Goal: Task Accomplishment & Management: Manage account settings

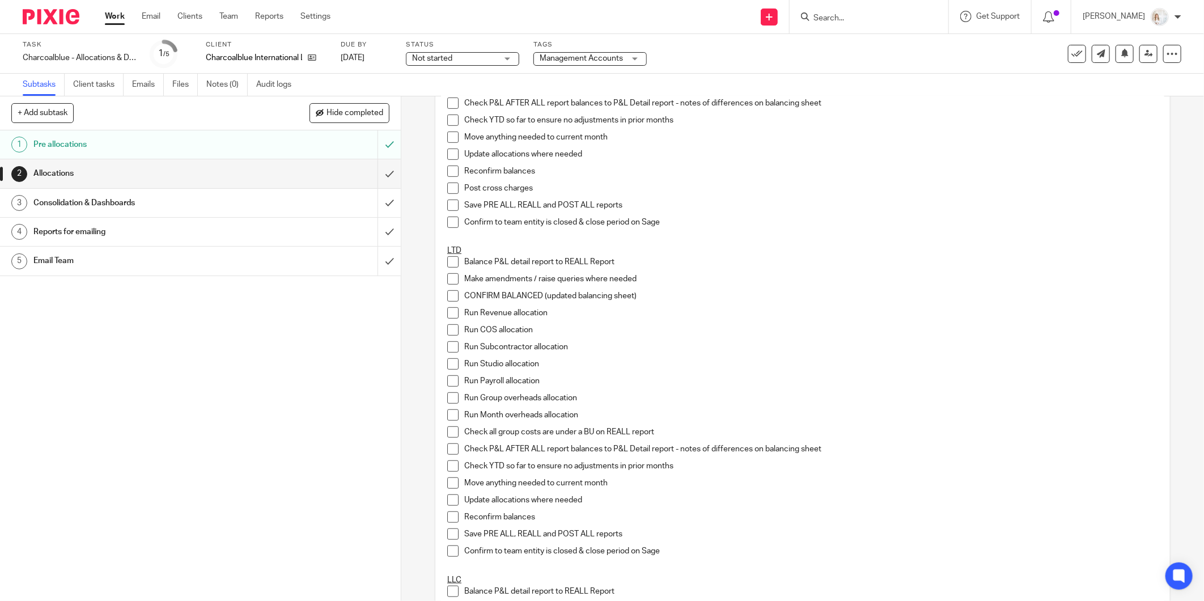
scroll to position [315, 0]
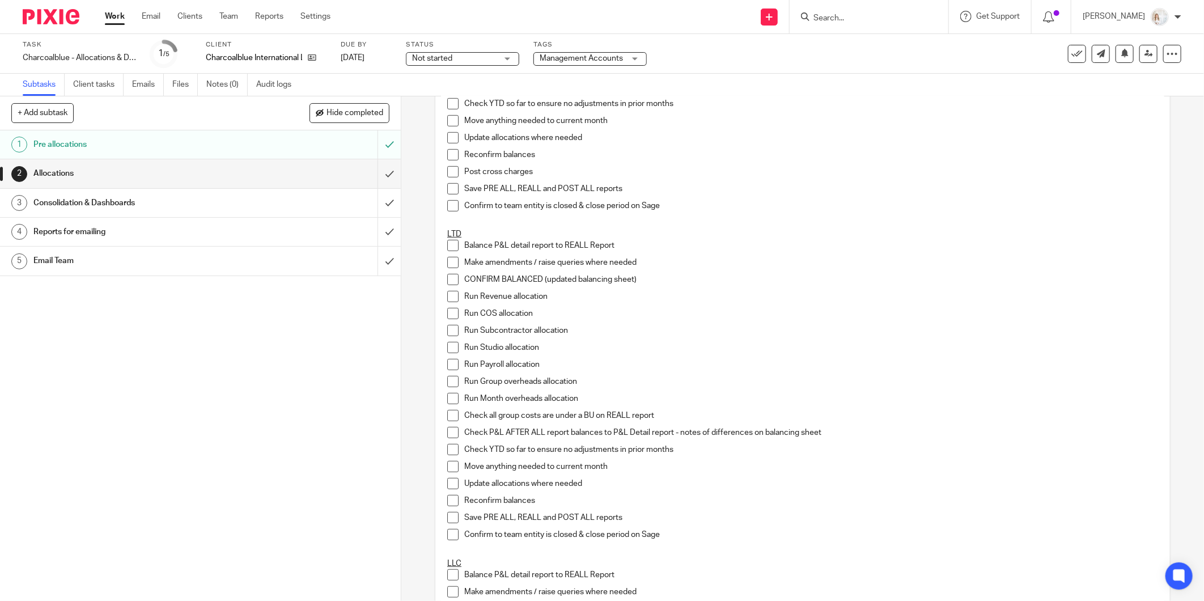
click at [448, 251] on li "Balance P&L detail report to REALL Report" at bounding box center [802, 248] width 711 height 17
click at [447, 265] on span at bounding box center [452, 262] width 11 height 11
click at [449, 281] on span at bounding box center [452, 279] width 11 height 11
click at [448, 250] on span at bounding box center [452, 245] width 11 height 11
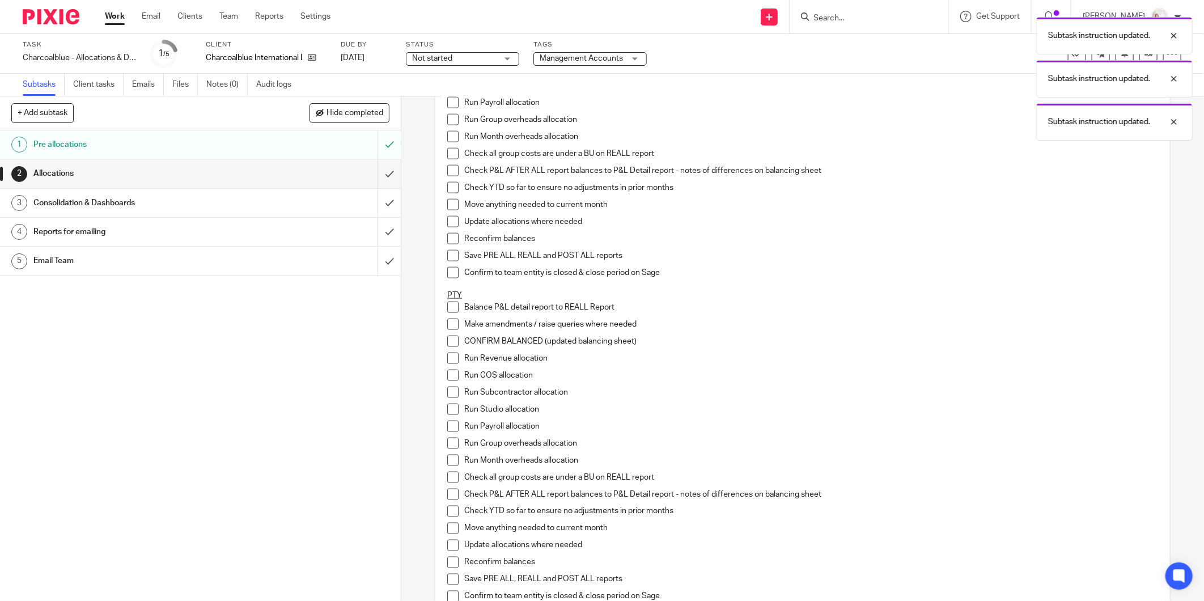
scroll to position [944, 0]
click at [448, 301] on span at bounding box center [452, 302] width 11 height 11
drag, startPoint x: 449, startPoint y: 320, endPoint x: 450, endPoint y: 337, distance: 16.4
click at [449, 321] on span at bounding box center [452, 319] width 11 height 11
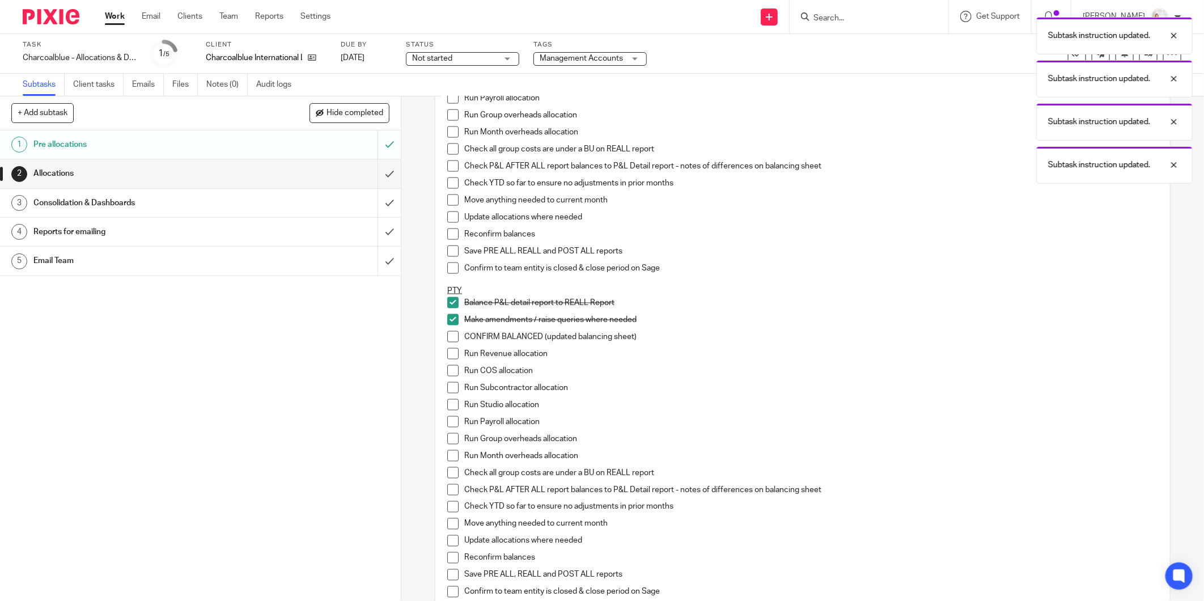
click at [450, 337] on span at bounding box center [452, 336] width 11 height 11
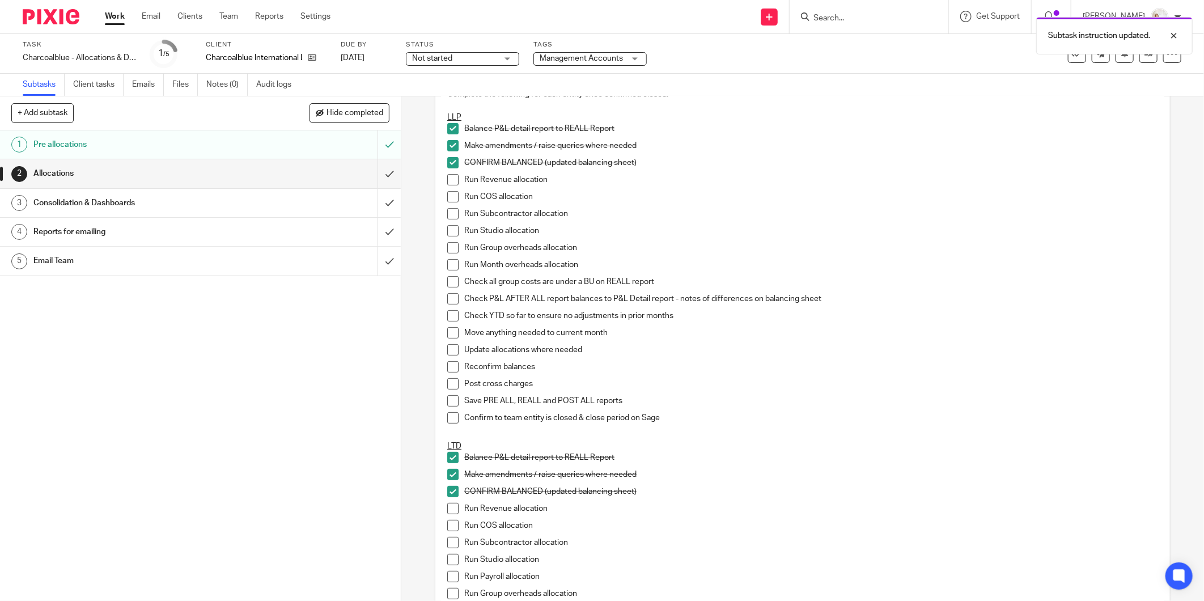
scroll to position [126, 0]
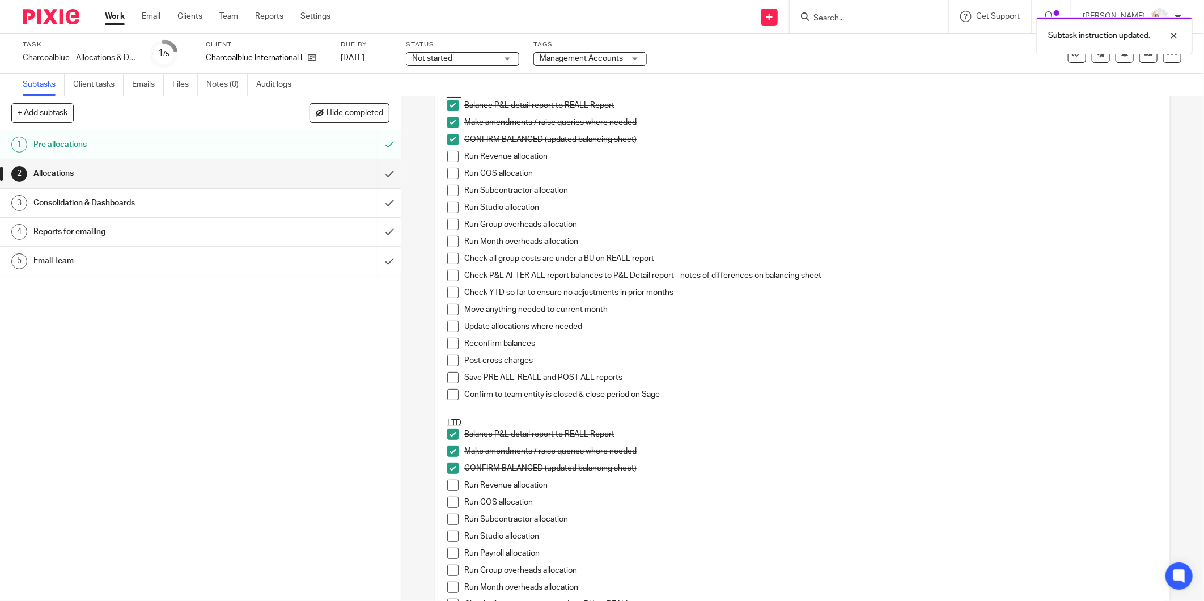
drag, startPoint x: 451, startPoint y: 155, endPoint x: 449, endPoint y: 168, distance: 13.1
click at [451, 155] on span at bounding box center [452, 156] width 11 height 11
click at [449, 171] on span at bounding box center [452, 173] width 11 height 11
click at [452, 196] on li "Run Subcontractor allocation" at bounding box center [802, 193] width 711 height 17
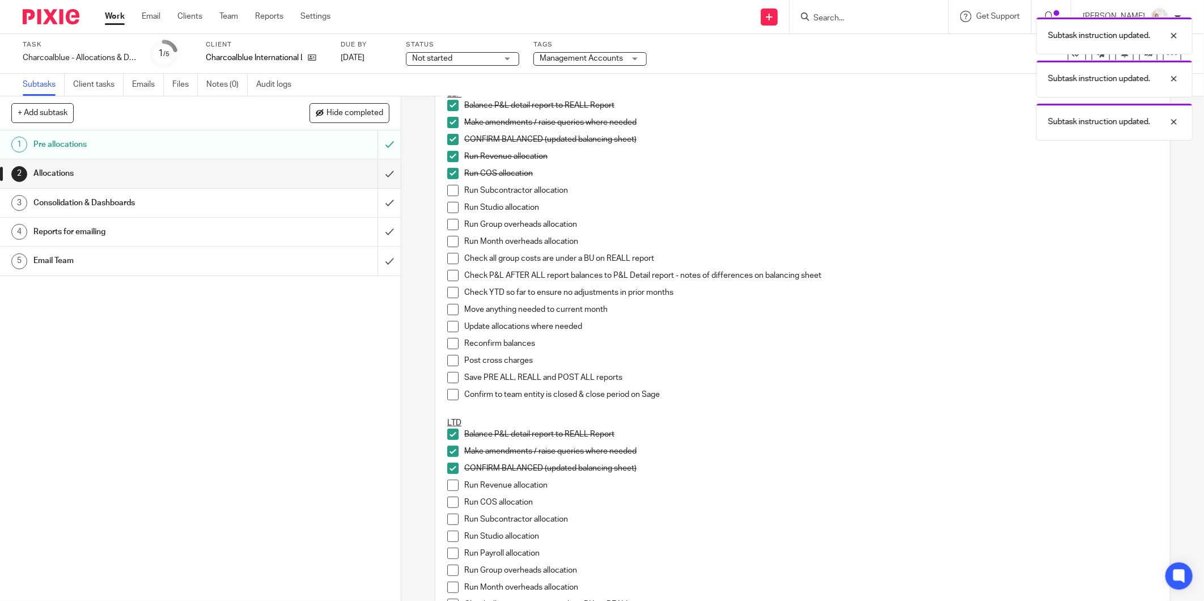
click at [452, 196] on li "Run Subcontractor allocation" at bounding box center [802, 193] width 711 height 17
click at [449, 189] on span at bounding box center [452, 190] width 11 height 11
click at [452, 205] on span at bounding box center [452, 207] width 11 height 11
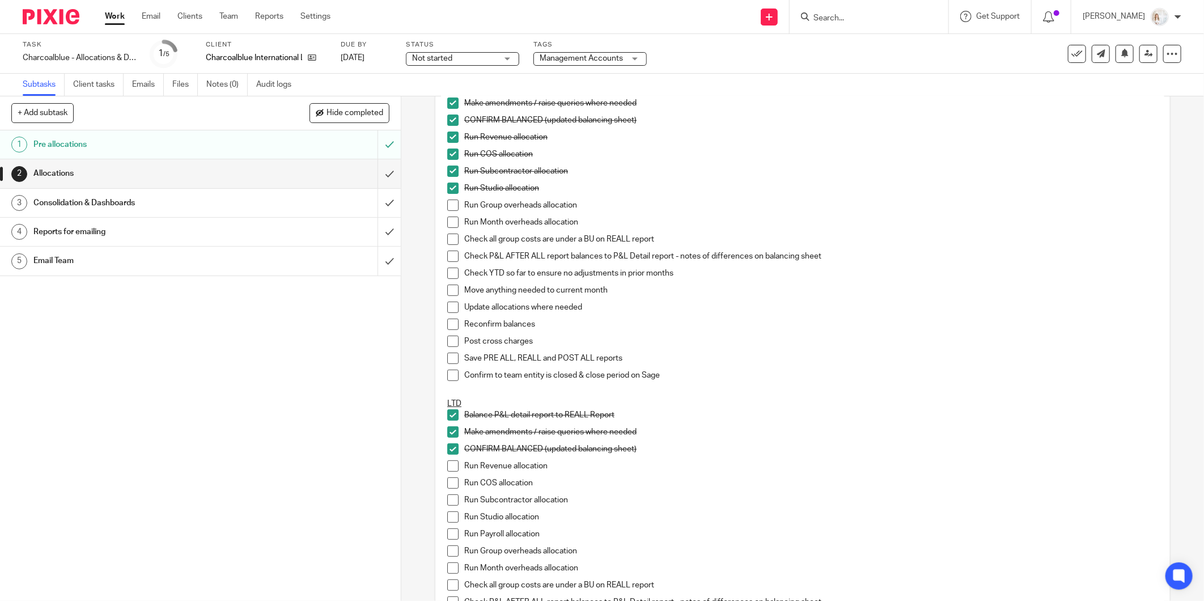
scroll to position [189, 0]
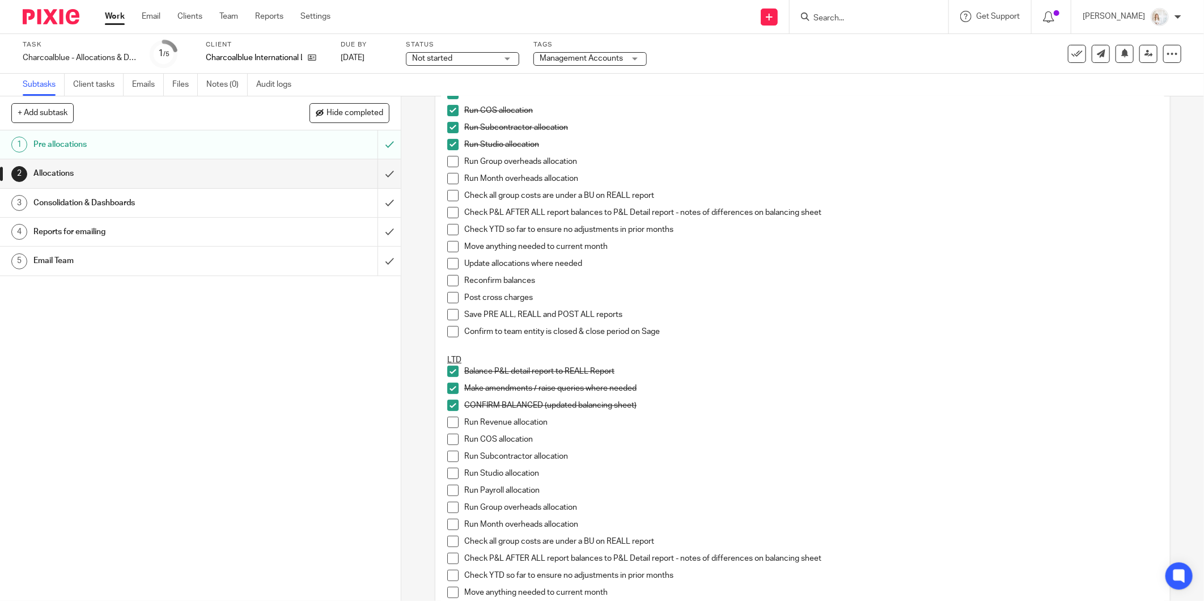
click at [456, 162] on li "Run Group overheads allocation" at bounding box center [802, 164] width 711 height 17
click at [452, 160] on span at bounding box center [452, 161] width 11 height 11
click at [448, 172] on ul "Balance P&L detail report to REALL Report Make amendments / raise queries where…" at bounding box center [802, 190] width 711 height 306
click at [447, 181] on span at bounding box center [452, 178] width 11 height 11
drag, startPoint x: 443, startPoint y: 190, endPoint x: 451, endPoint y: 201, distance: 13.4
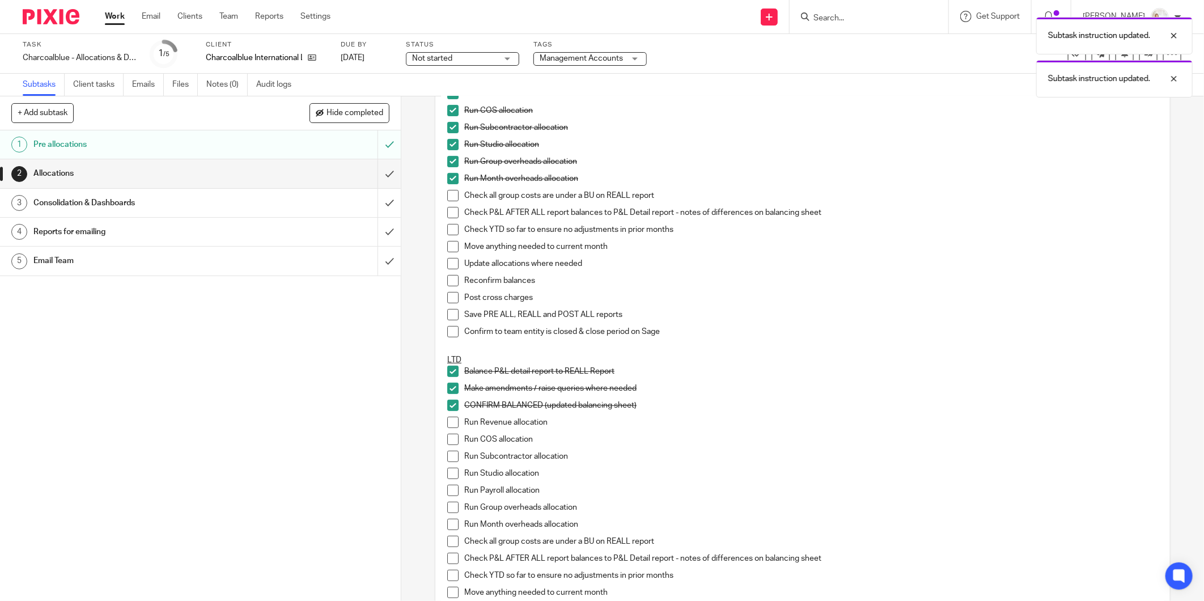
click at [447, 190] on span at bounding box center [452, 195] width 11 height 11
click at [451, 210] on span at bounding box center [452, 212] width 11 height 11
click at [452, 227] on span at bounding box center [452, 229] width 11 height 11
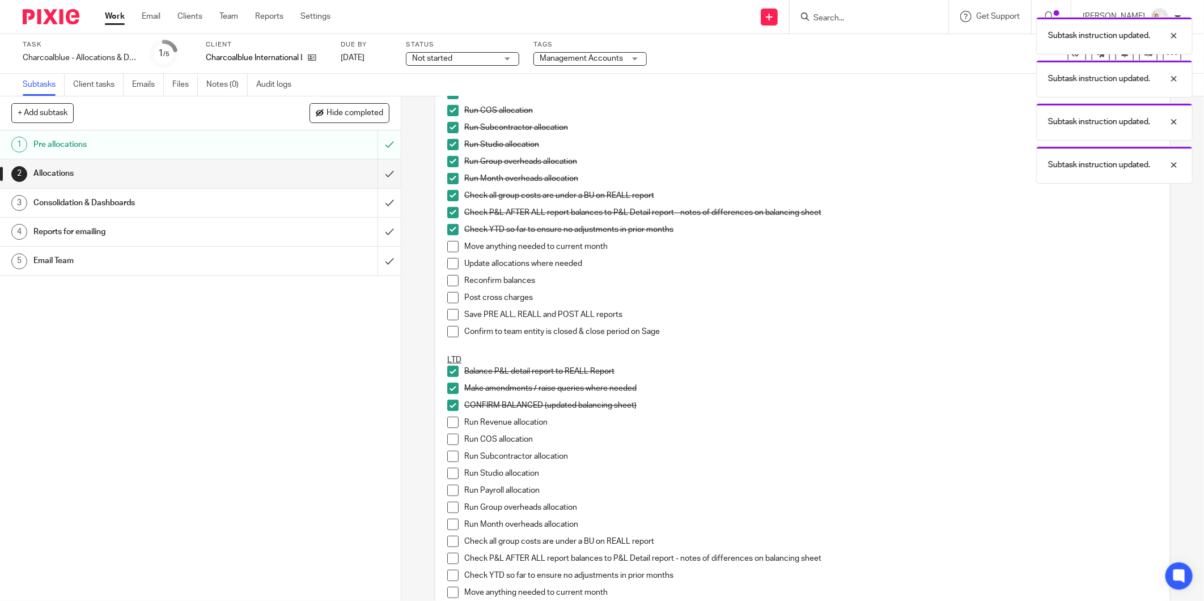
click at [452, 243] on span at bounding box center [452, 246] width 11 height 11
click at [449, 255] on li "Move anything needed to current month" at bounding box center [802, 249] width 711 height 17
click at [448, 258] on span at bounding box center [452, 263] width 11 height 11
click at [452, 278] on span at bounding box center [452, 280] width 11 height 11
drag, startPoint x: 448, startPoint y: 299, endPoint x: 447, endPoint y: 309, distance: 9.7
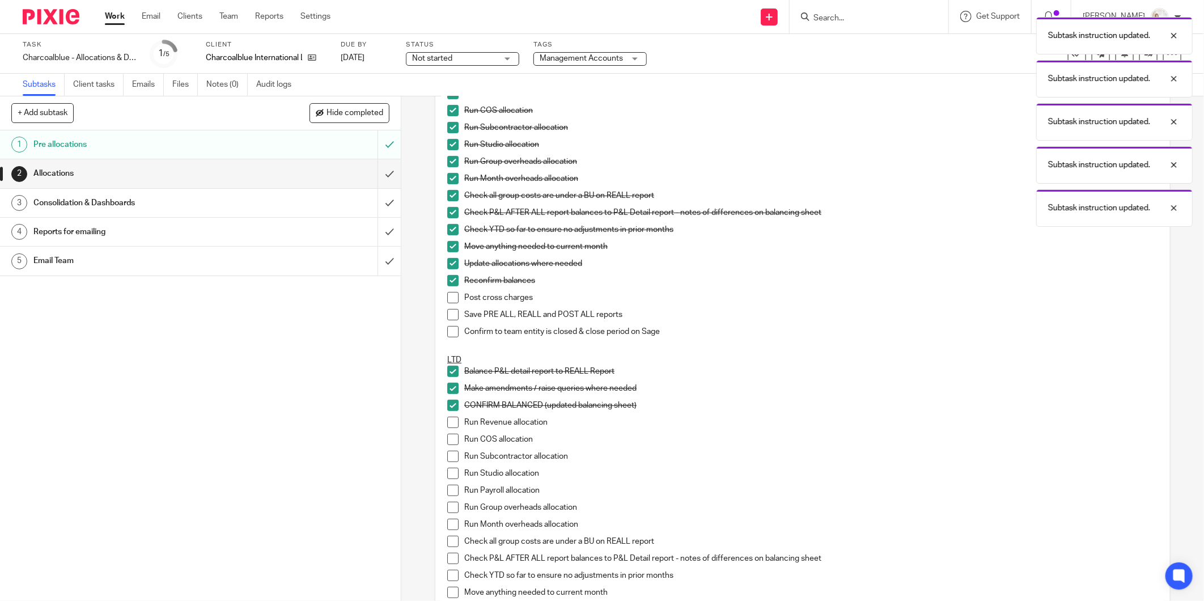
click at [448, 300] on span at bounding box center [452, 297] width 11 height 11
click at [447, 314] on span at bounding box center [452, 314] width 11 height 11
click at [447, 329] on span at bounding box center [452, 331] width 11 height 11
click at [447, 292] on span at bounding box center [452, 297] width 11 height 11
click at [452, 292] on span at bounding box center [452, 297] width 11 height 11
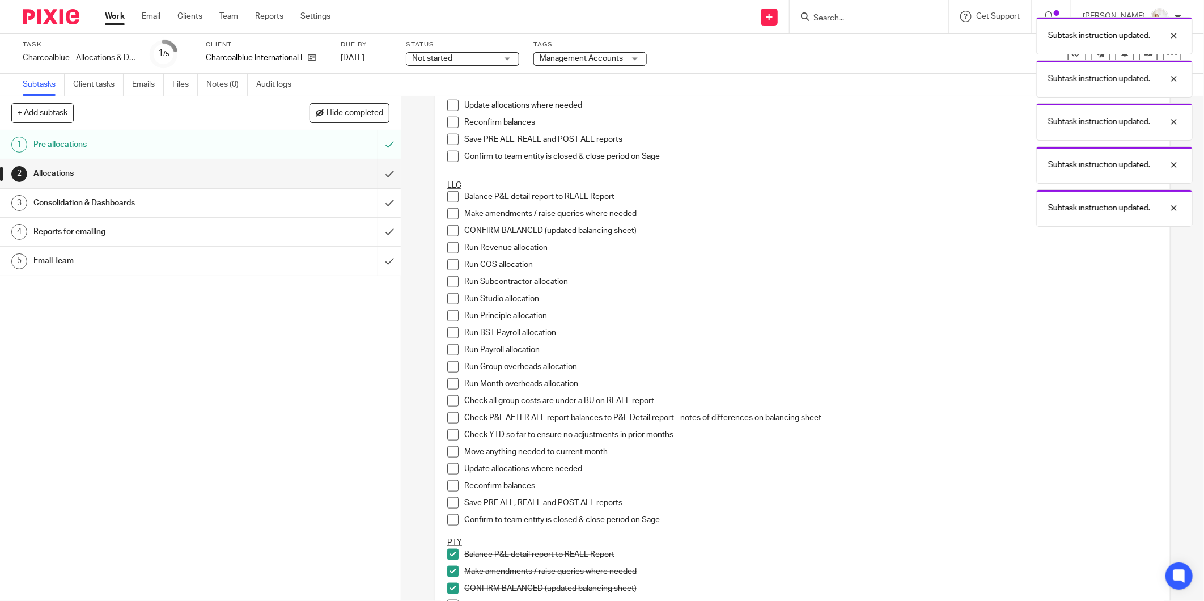
scroll to position [440, 0]
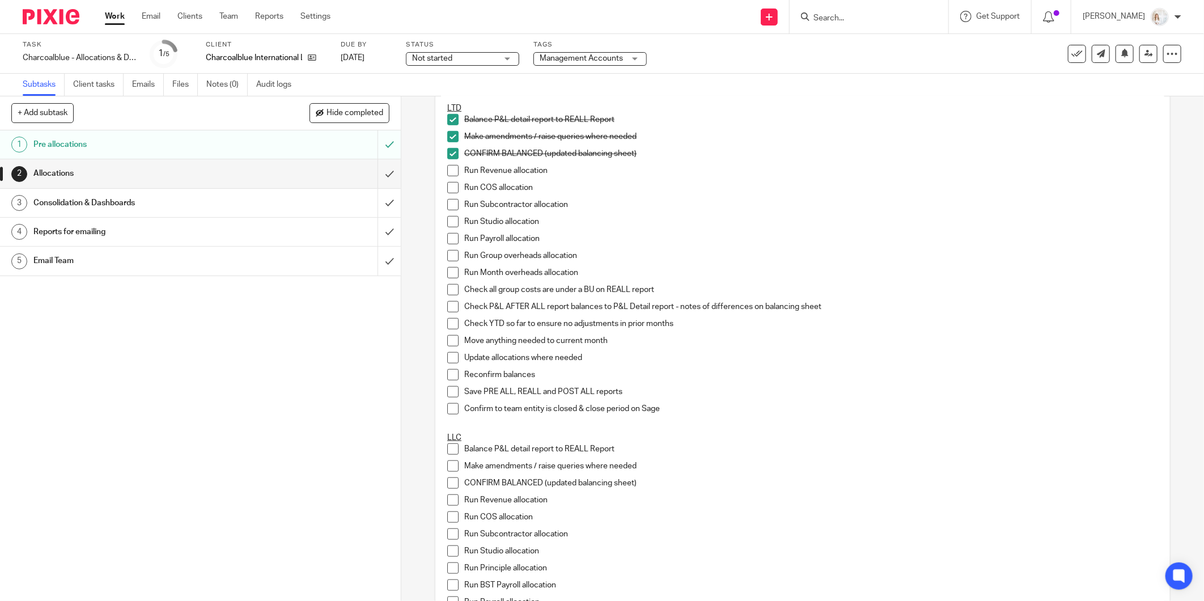
click at [448, 167] on span at bounding box center [452, 170] width 11 height 11
click at [450, 182] on span at bounding box center [452, 187] width 11 height 11
click at [449, 209] on span at bounding box center [452, 204] width 11 height 11
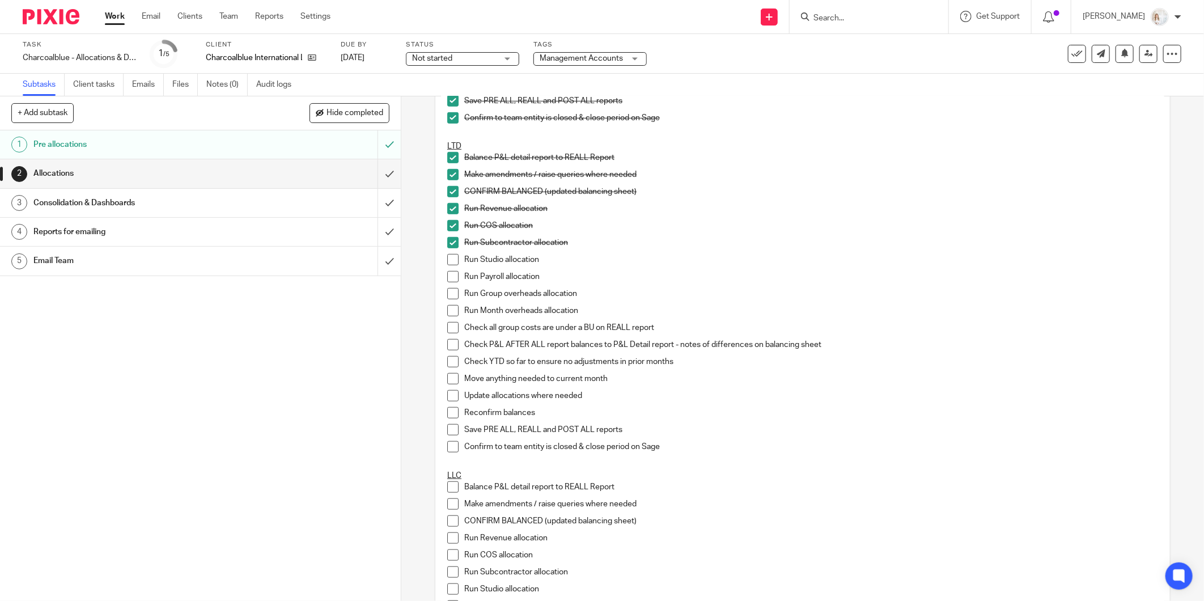
scroll to position [463, 0]
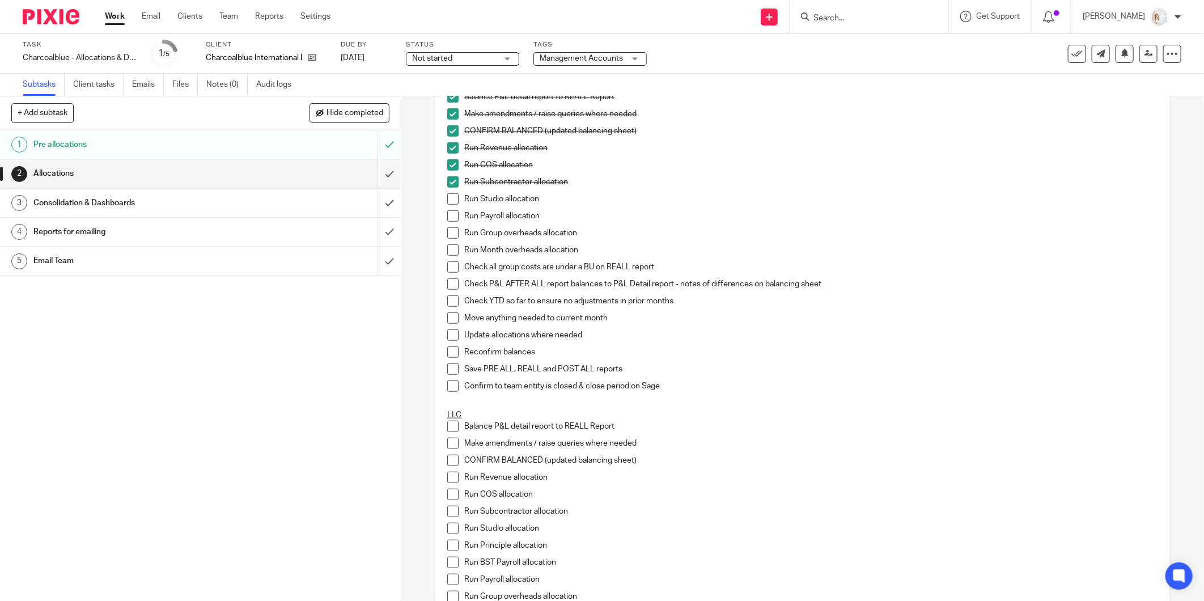
click at [451, 197] on span at bounding box center [452, 198] width 11 height 11
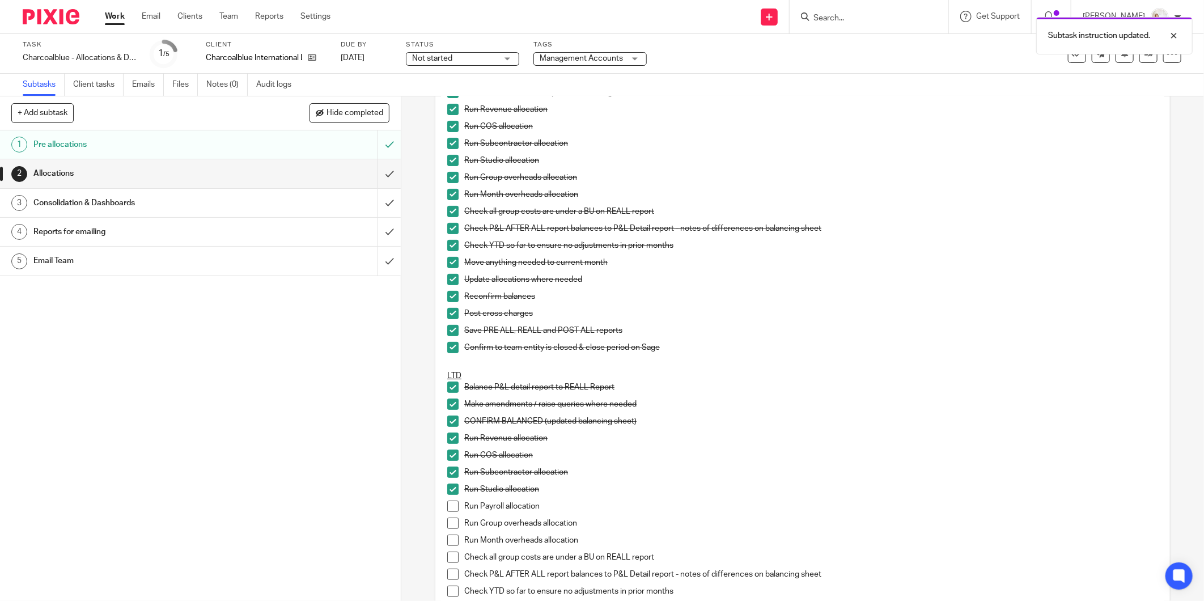
scroll to position [377, 0]
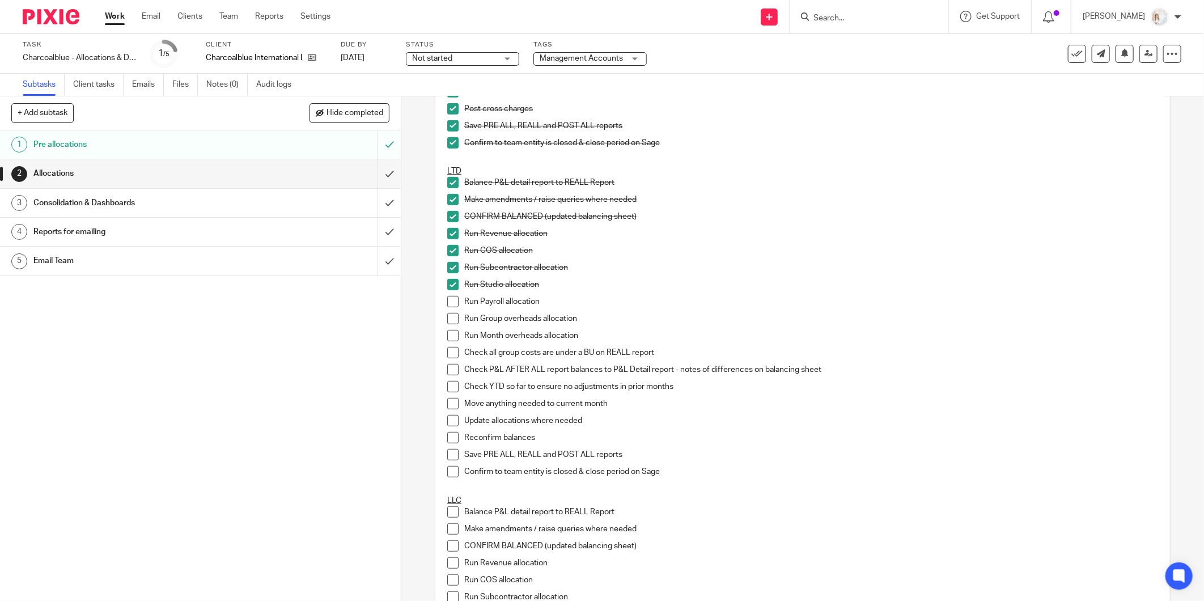
click at [447, 306] on span at bounding box center [452, 301] width 11 height 11
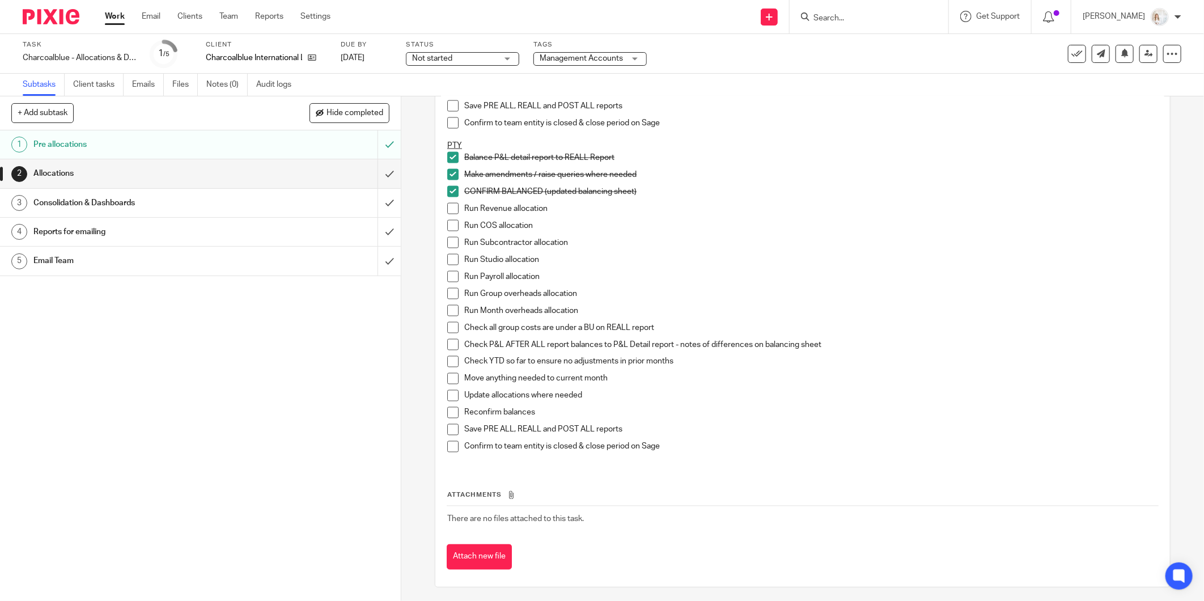
scroll to position [1093, 0]
click at [447, 205] on span at bounding box center [452, 204] width 11 height 11
click at [447, 219] on span at bounding box center [452, 221] width 11 height 11
click at [452, 235] on span at bounding box center [452, 238] width 11 height 11
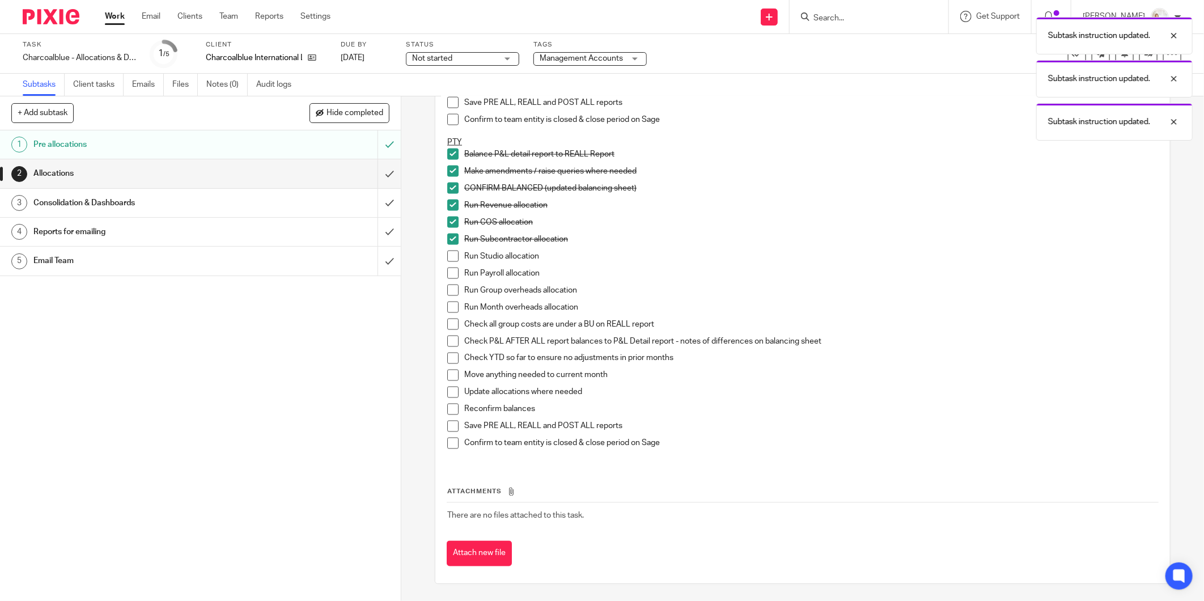
click at [448, 258] on span at bounding box center [452, 255] width 11 height 11
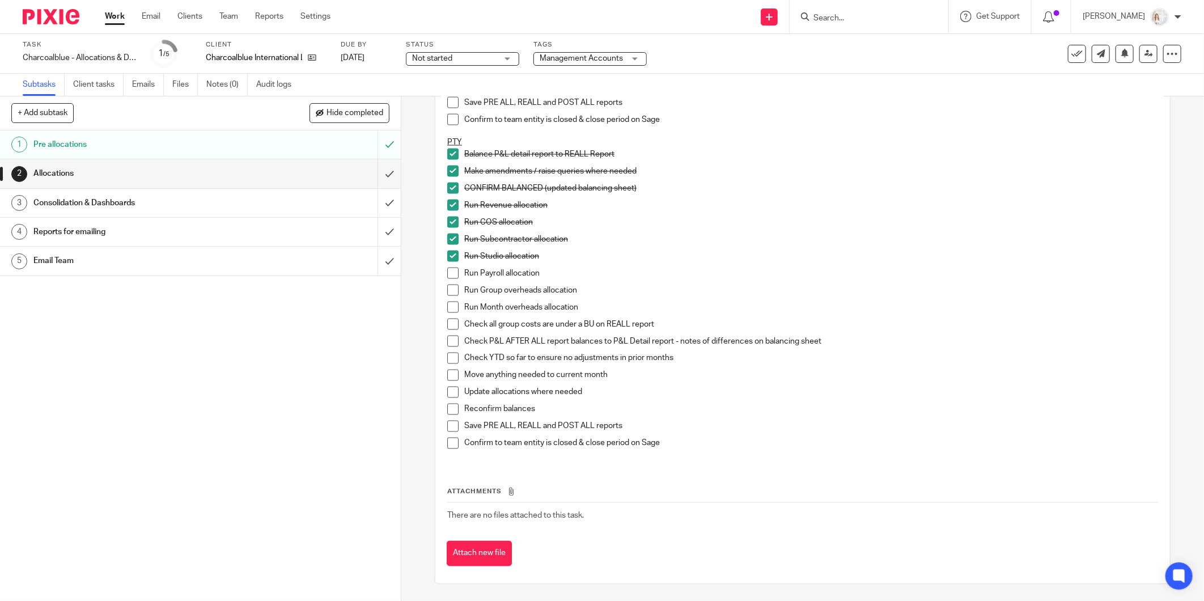
click at [448, 272] on span at bounding box center [452, 272] width 11 height 11
click at [447, 286] on span at bounding box center [452, 289] width 11 height 11
click at [450, 306] on span at bounding box center [452, 306] width 11 height 11
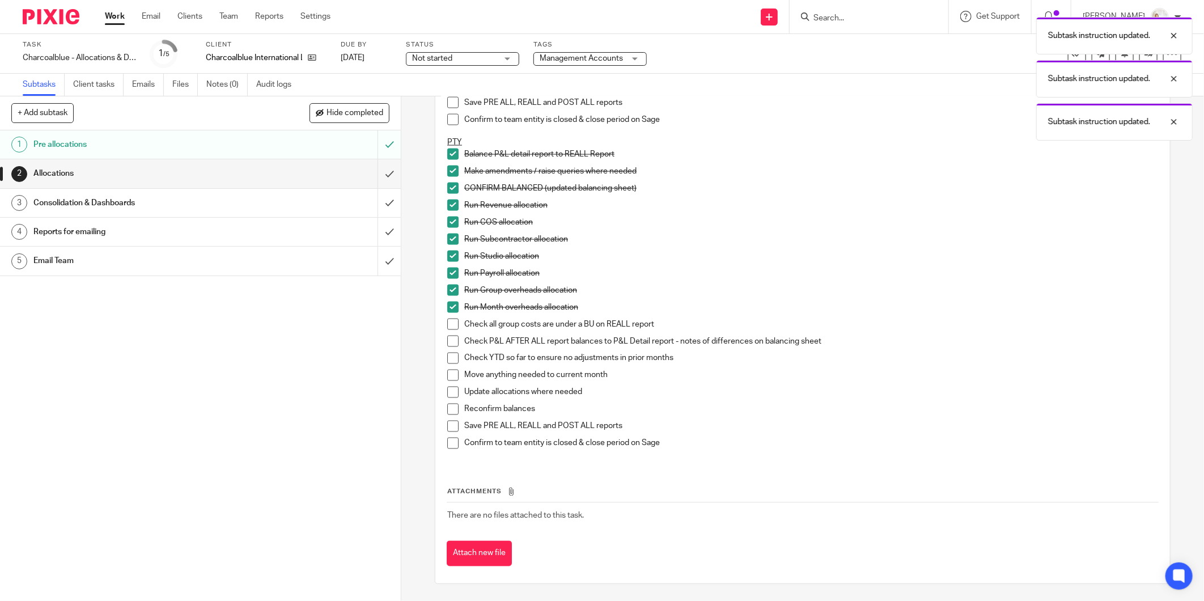
click at [447, 330] on li "Check all group costs are under a BU on REALL report" at bounding box center [802, 326] width 711 height 17
click at [448, 349] on li "Check P&L AFTER ALL report balances to P&L Detail report - notes of differences…" at bounding box center [802, 343] width 711 height 17
drag, startPoint x: 448, startPoint y: 322, endPoint x: 445, endPoint y: 342, distance: 20.6
click at [448, 323] on span at bounding box center [452, 323] width 11 height 11
click at [447, 342] on span at bounding box center [452, 340] width 11 height 11
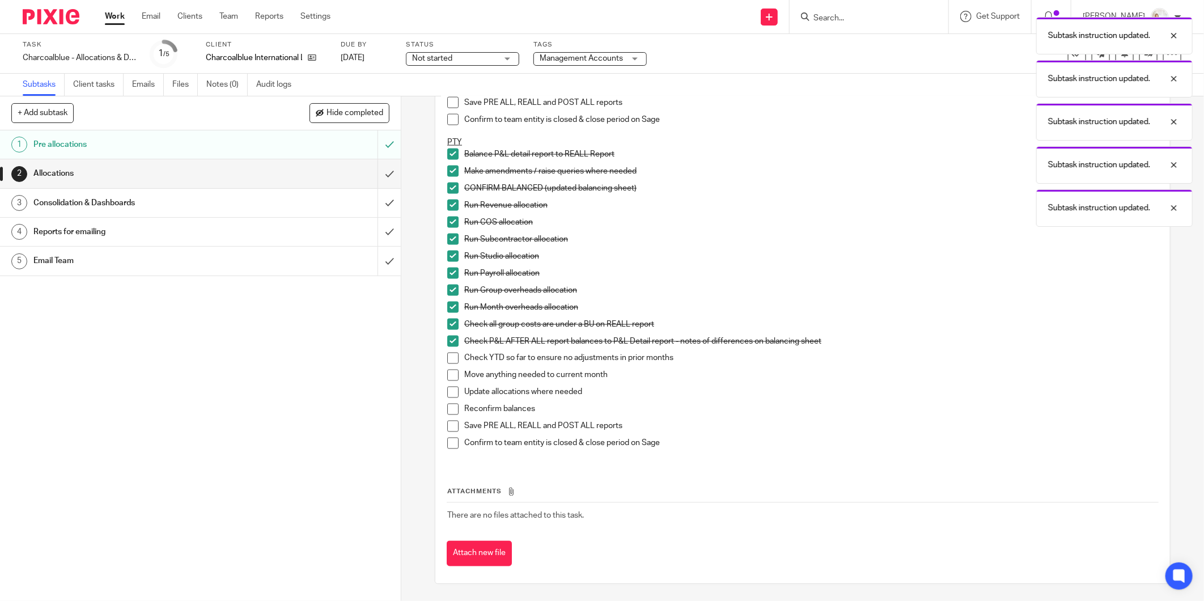
click at [447, 359] on span at bounding box center [452, 357] width 11 height 11
click at [447, 373] on span at bounding box center [452, 374] width 11 height 11
click at [447, 397] on li "Update allocations where needed" at bounding box center [802, 394] width 711 height 17
drag, startPoint x: 449, startPoint y: 411, endPoint x: 449, endPoint y: 398, distance: 13.6
click at [449, 412] on span at bounding box center [452, 408] width 11 height 11
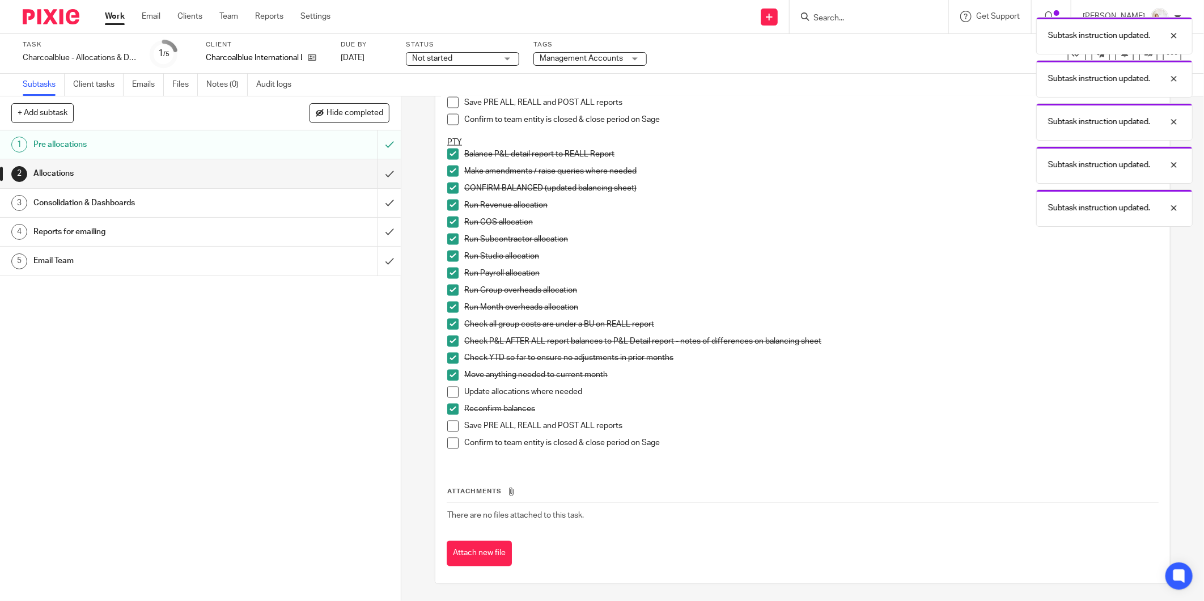
drag, startPoint x: 449, startPoint y: 387, endPoint x: 449, endPoint y: 394, distance: 6.8
click at [449, 387] on span at bounding box center [452, 391] width 11 height 11
click at [450, 437] on ul "Balance P&L detail report to REALL Report Make amendments / raise queries where…" at bounding box center [802, 301] width 711 height 306
click at [450, 439] on span at bounding box center [452, 442] width 11 height 11
click at [449, 423] on span at bounding box center [452, 425] width 11 height 11
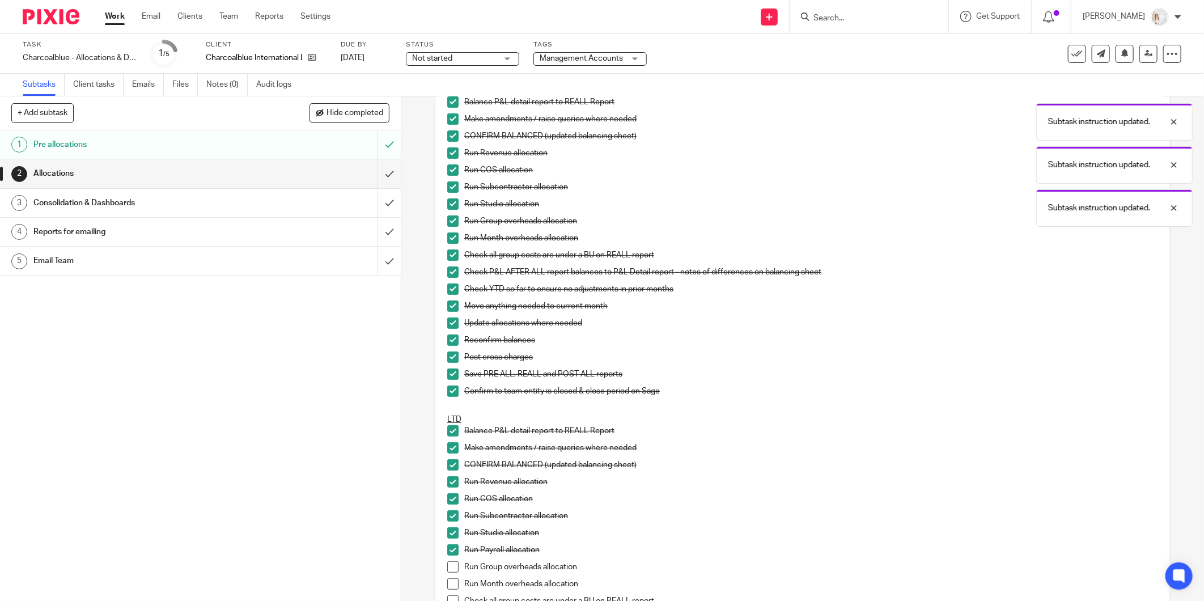
scroll to position [0, 0]
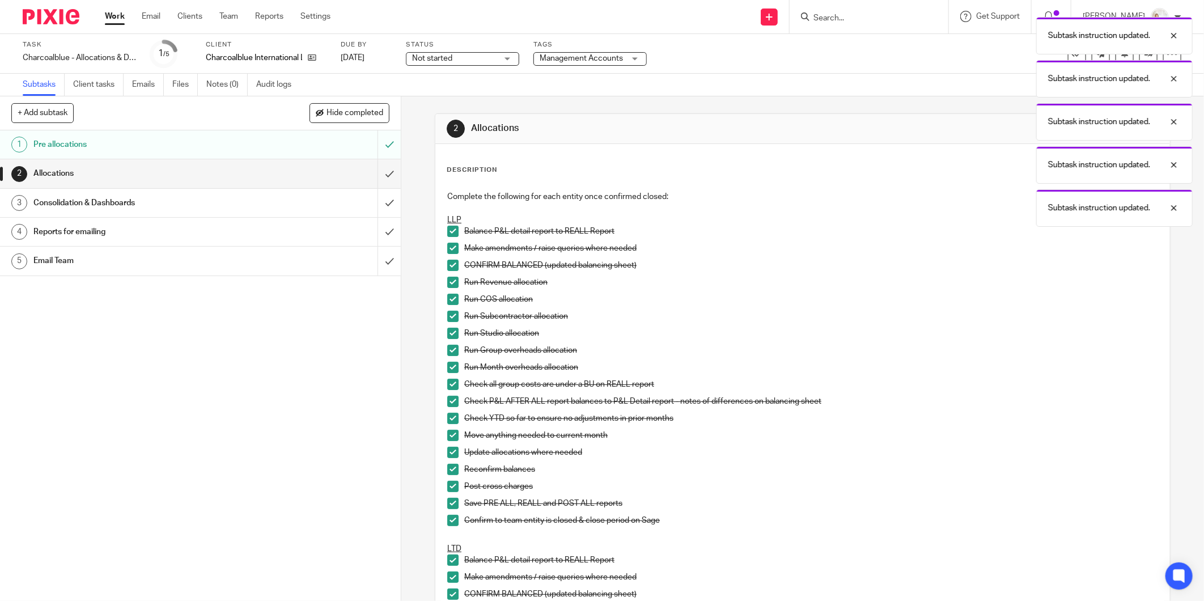
click at [119, 20] on link "Work" at bounding box center [115, 16] width 20 height 11
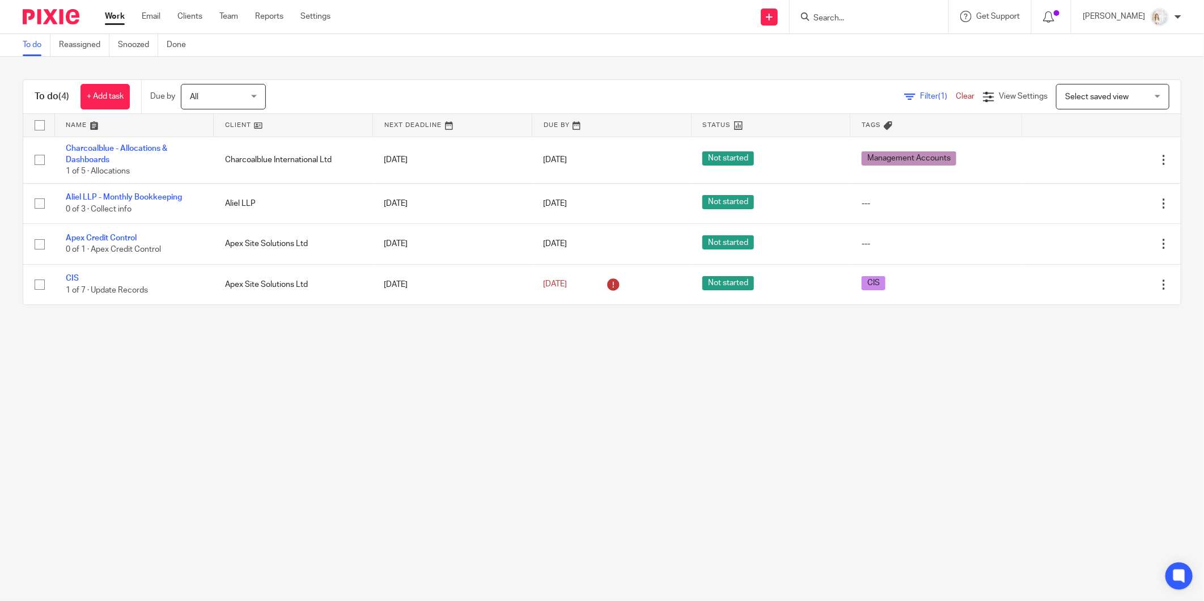
click at [185, 349] on main "To do Reassigned Snoozed Done To do (4) + Add task Due by All All Today Tomorro…" at bounding box center [602, 300] width 1204 height 601
click at [167, 362] on main "To do Reassigned Snoozed Done To do (4) + Add task Due by All All Today Tomorro…" at bounding box center [602, 300] width 1204 height 601
click at [91, 128] on link at bounding box center [134, 125] width 159 height 23
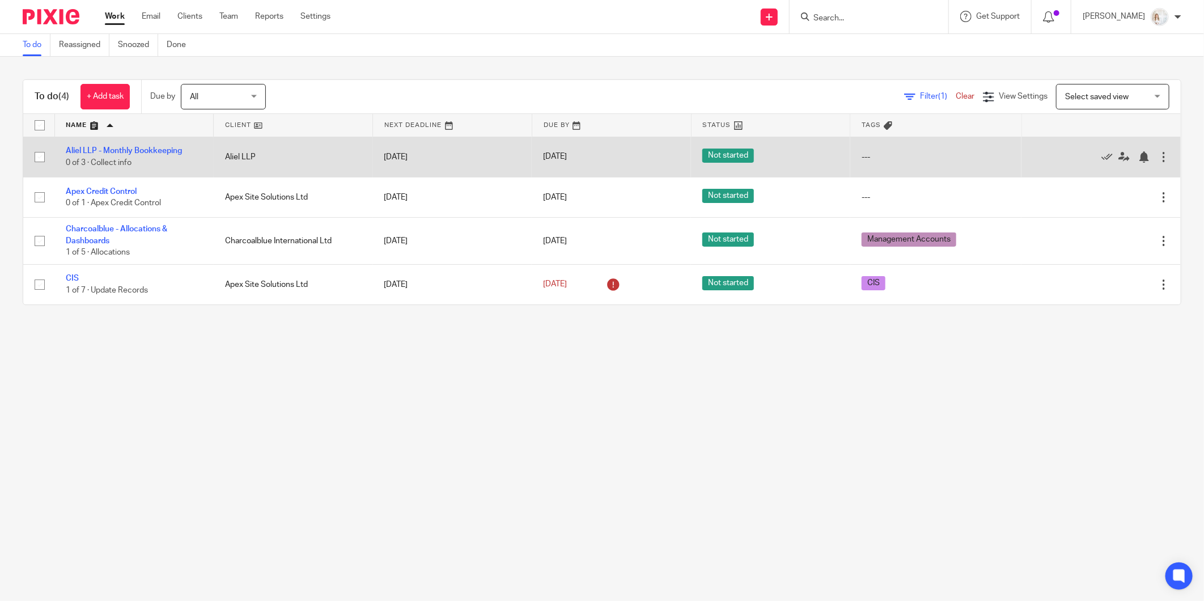
click at [40, 160] on input "checkbox" at bounding box center [40, 157] width 22 height 22
checkbox input "true"
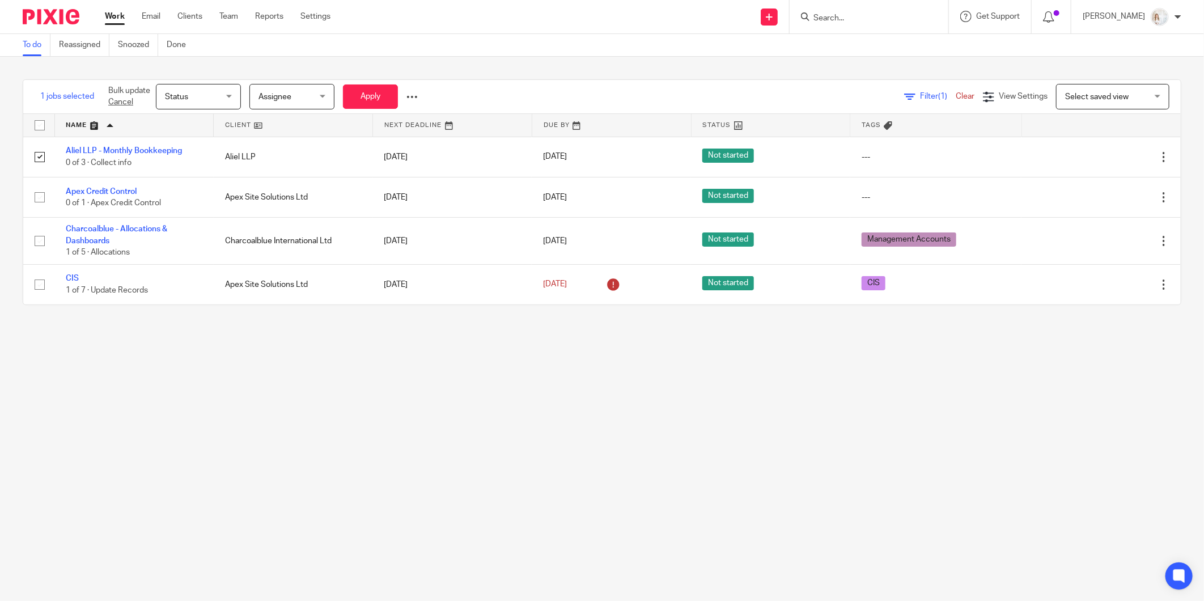
click at [200, 99] on span "Status" at bounding box center [195, 96] width 60 height 24
click at [190, 192] on li "Done" at bounding box center [199, 190] width 84 height 23
click at [360, 93] on button "Apply" at bounding box center [370, 96] width 55 height 24
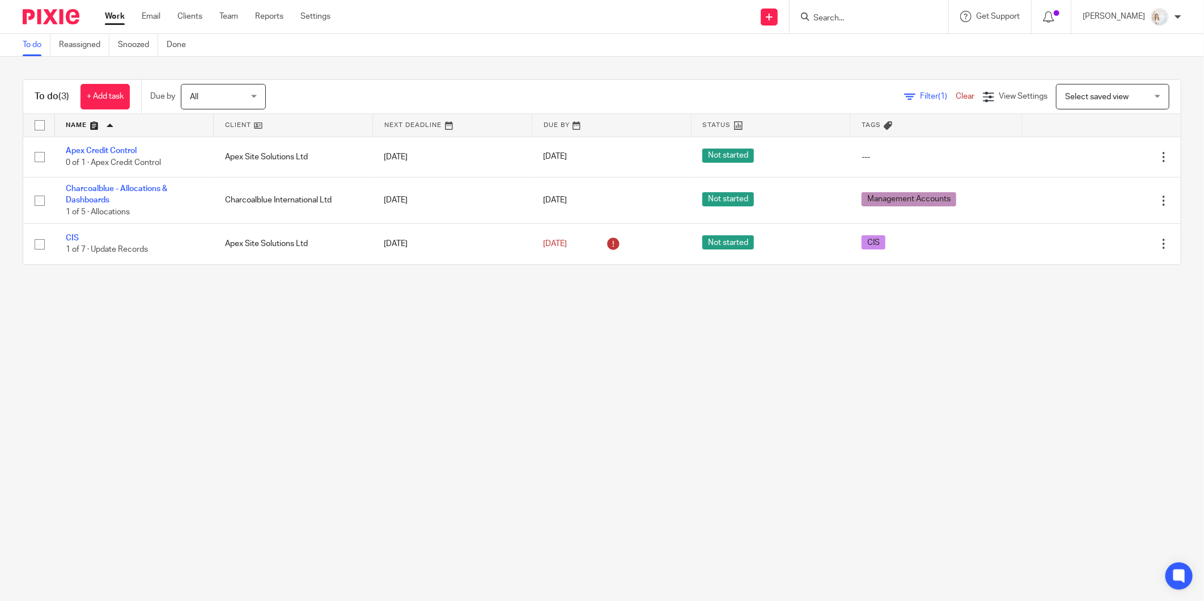
click at [873, 15] on input "Search" at bounding box center [863, 19] width 102 height 10
type input "zircomet"
click at [860, 46] on link at bounding box center [928, 49] width 236 height 26
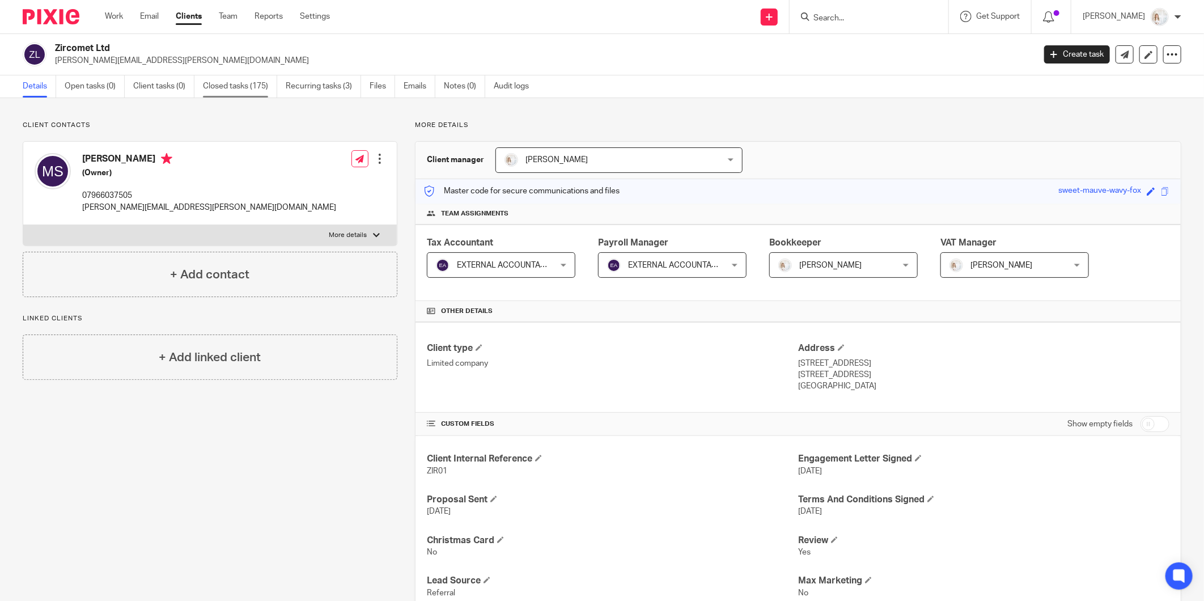
drag, startPoint x: 258, startPoint y: 95, endPoint x: 249, endPoint y: 95, distance: 8.5
click at [258, 95] on link "Closed tasks (175)" at bounding box center [240, 86] width 74 height 22
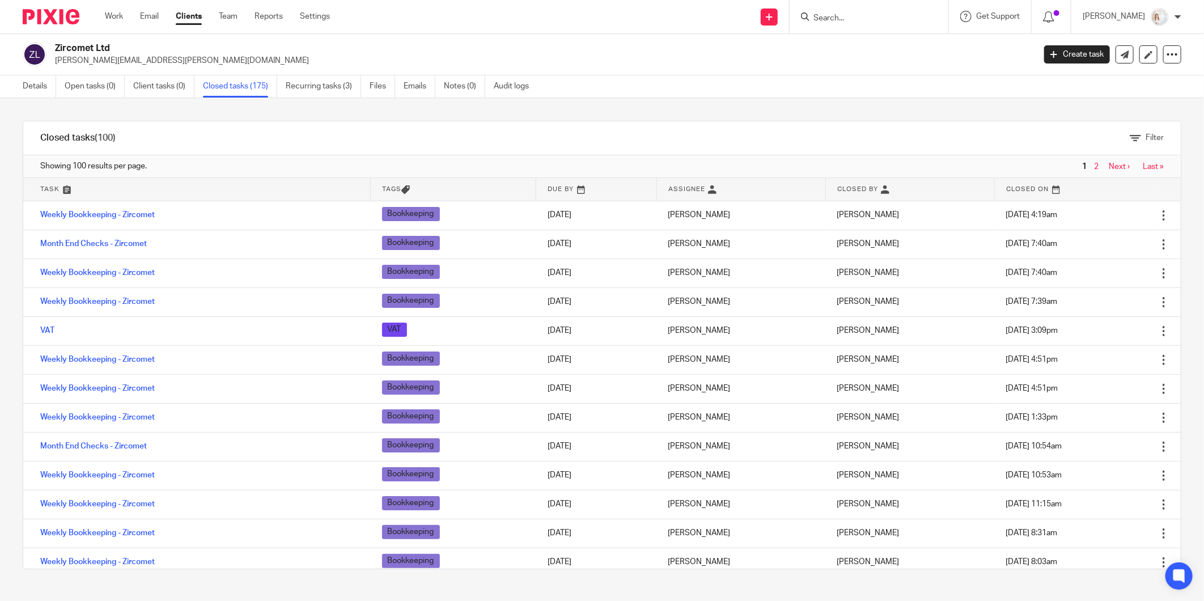
click at [545, 190] on link at bounding box center [596, 189] width 120 height 23
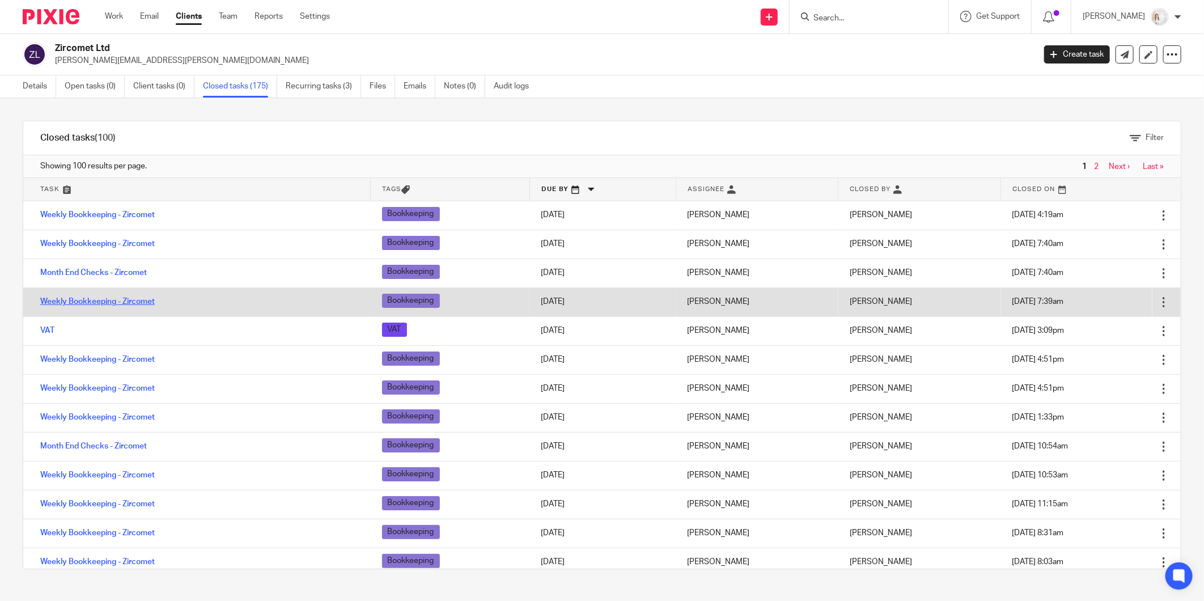
click at [80, 304] on link "Weekly Bookkeeping - Zircomet" at bounding box center [97, 302] width 114 height 8
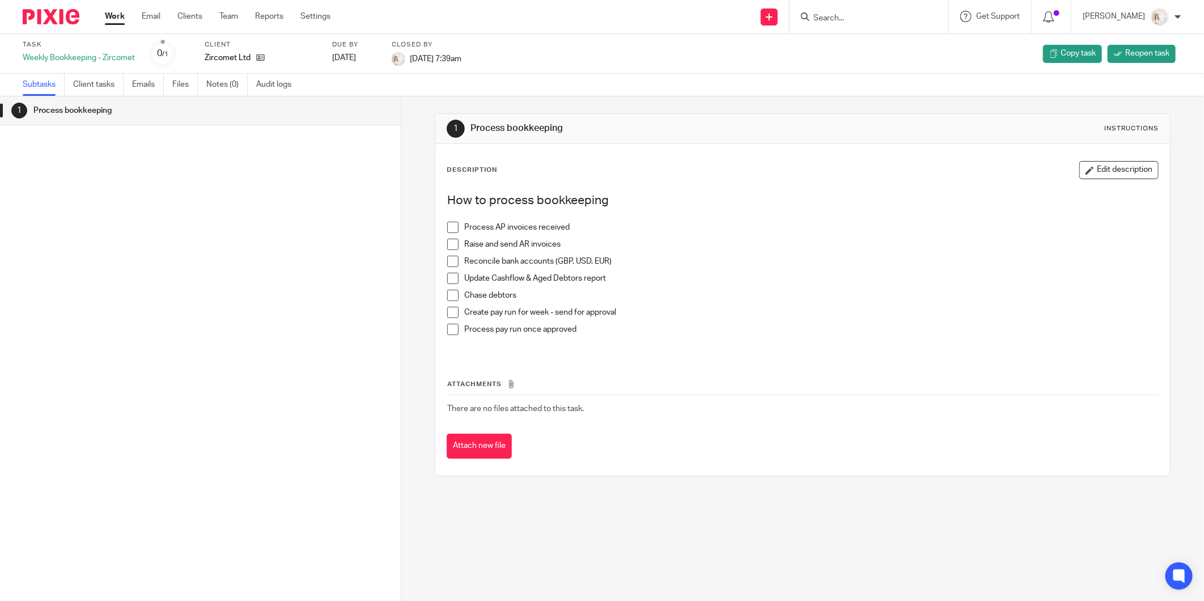
click at [447, 231] on span at bounding box center [452, 227] width 11 height 11
click at [447, 295] on span at bounding box center [452, 295] width 11 height 11
click at [447, 266] on span at bounding box center [452, 261] width 11 height 11
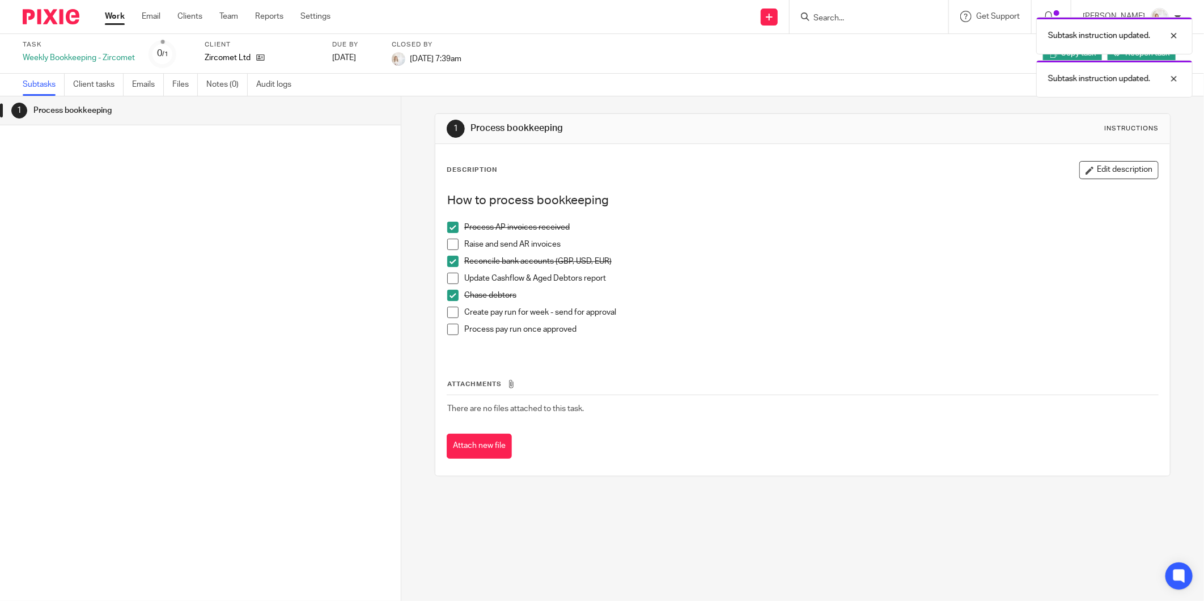
click at [449, 273] on span at bounding box center [452, 278] width 11 height 11
click at [492, 369] on div "Attachments There are no files attached to this task. Attach new file" at bounding box center [803, 407] width 712 height 103
click at [447, 315] on span at bounding box center [452, 312] width 11 height 11
click at [449, 243] on span at bounding box center [452, 244] width 11 height 11
drag, startPoint x: 107, startPoint y: 22, endPoint x: 123, endPoint y: 0, distance: 27.1
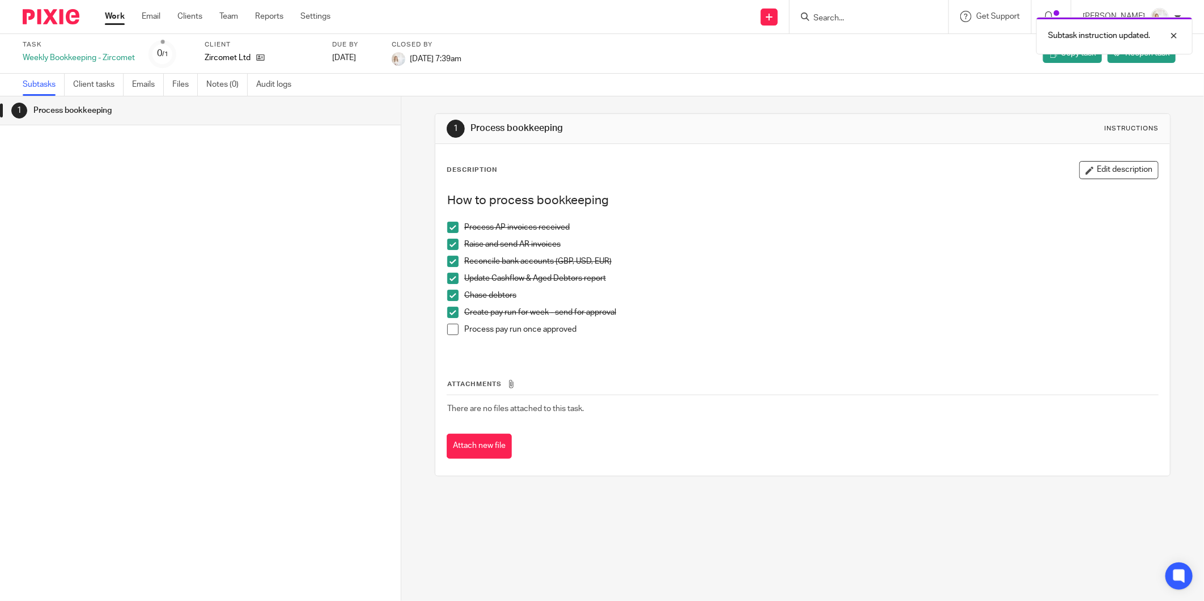
click at [108, 21] on link "Work" at bounding box center [115, 16] width 20 height 11
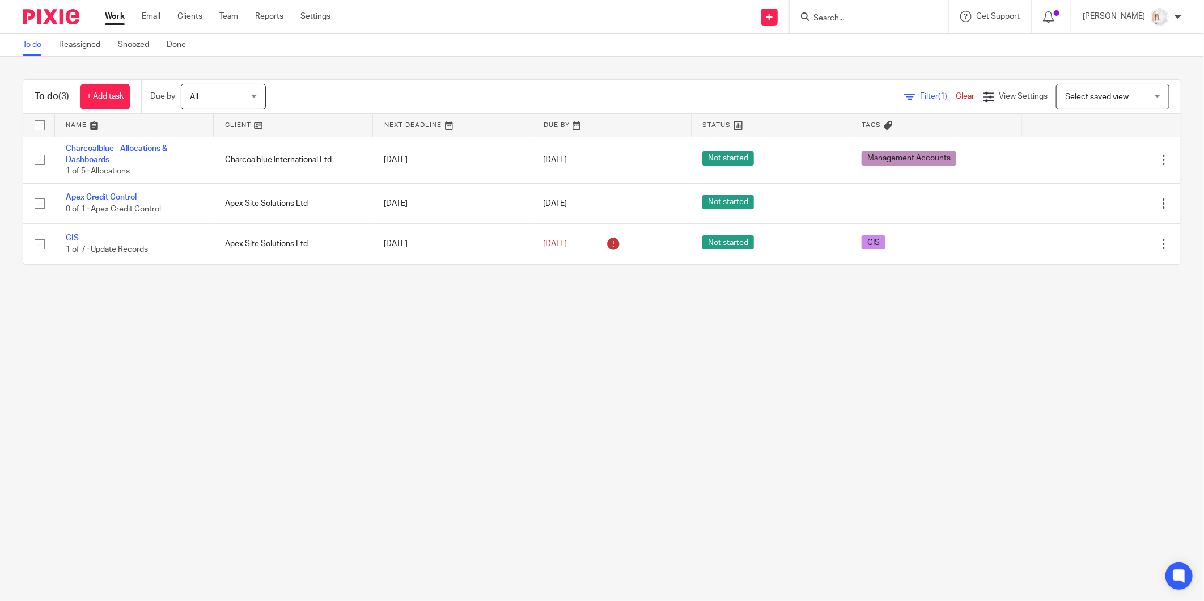
click at [149, 348] on main "To do Reassigned Snoozed Done To do (3) + Add task Due by All All Today Tomorro…" at bounding box center [602, 300] width 1204 height 601
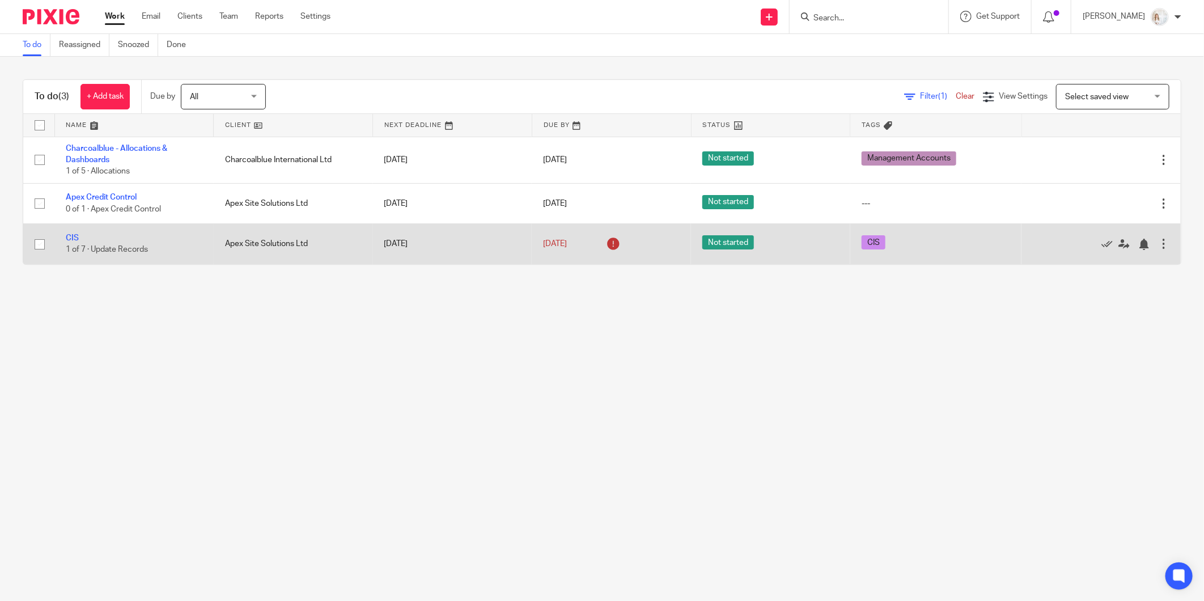
drag, startPoint x: 505, startPoint y: 407, endPoint x: 371, endPoint y: 231, distance: 221.6
click at [505, 407] on main "To do Reassigned Snoozed Done To do (3) + Add task Due by All All Today Tomorro…" at bounding box center [602, 300] width 1204 height 601
click at [40, 242] on input "checkbox" at bounding box center [40, 244] width 22 height 22
checkbox input "true"
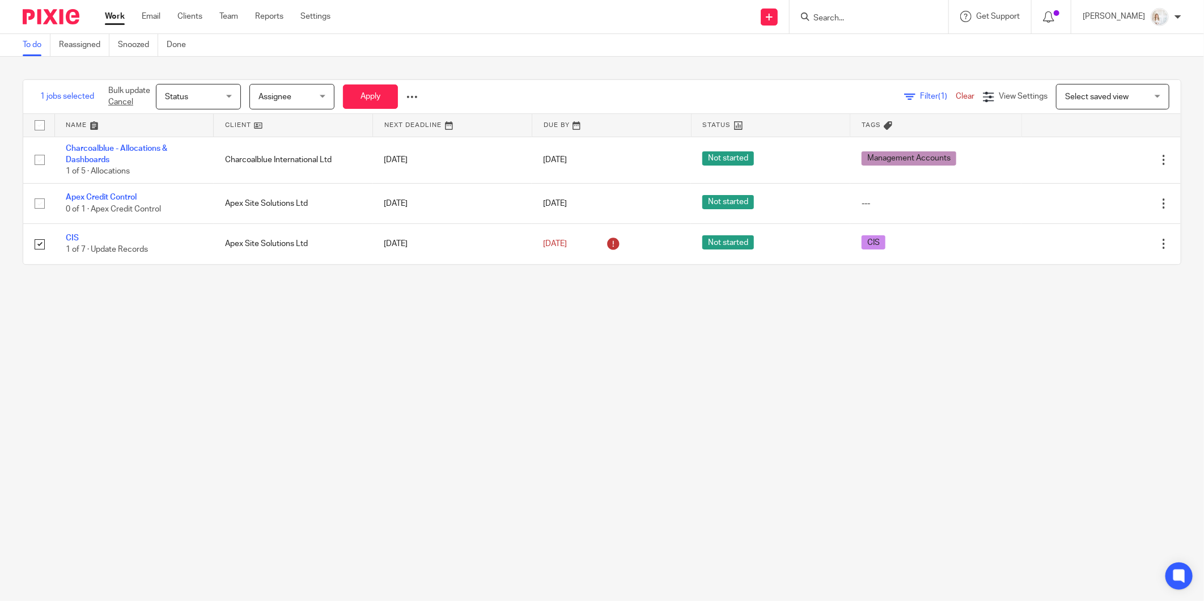
drag, startPoint x: 284, startPoint y: 376, endPoint x: 155, endPoint y: 284, distance: 157.7
click at [283, 376] on main "To do Reassigned Snoozed Done 1 jobs selected Bulk update Cancel Status Status …" at bounding box center [602, 300] width 1204 height 601
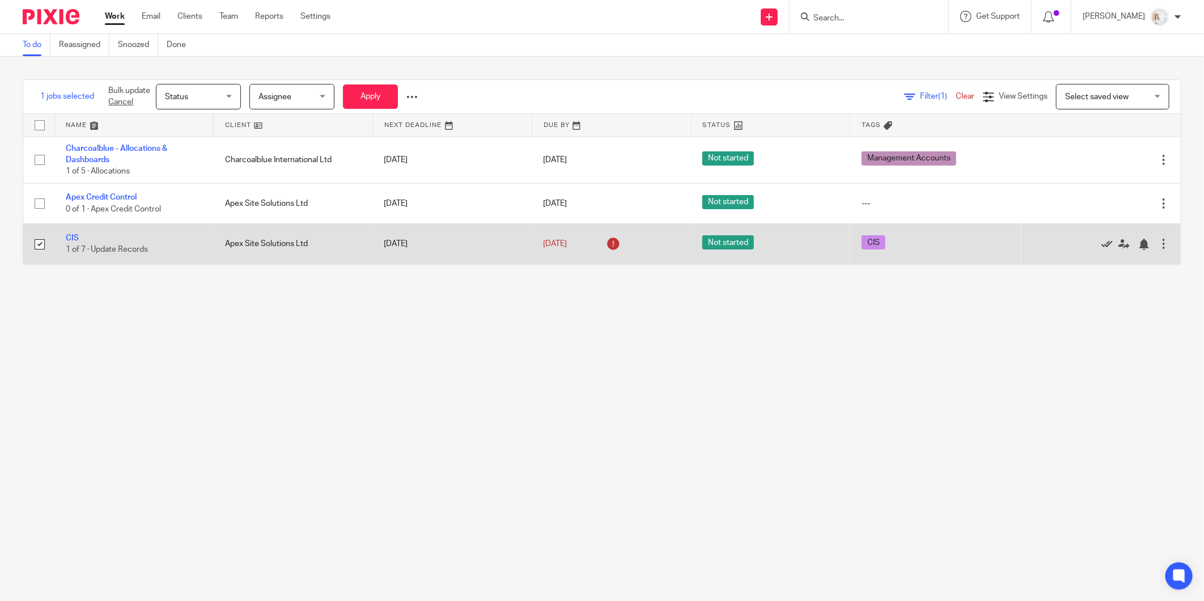
click at [1101, 247] on icon at bounding box center [1106, 244] width 11 height 11
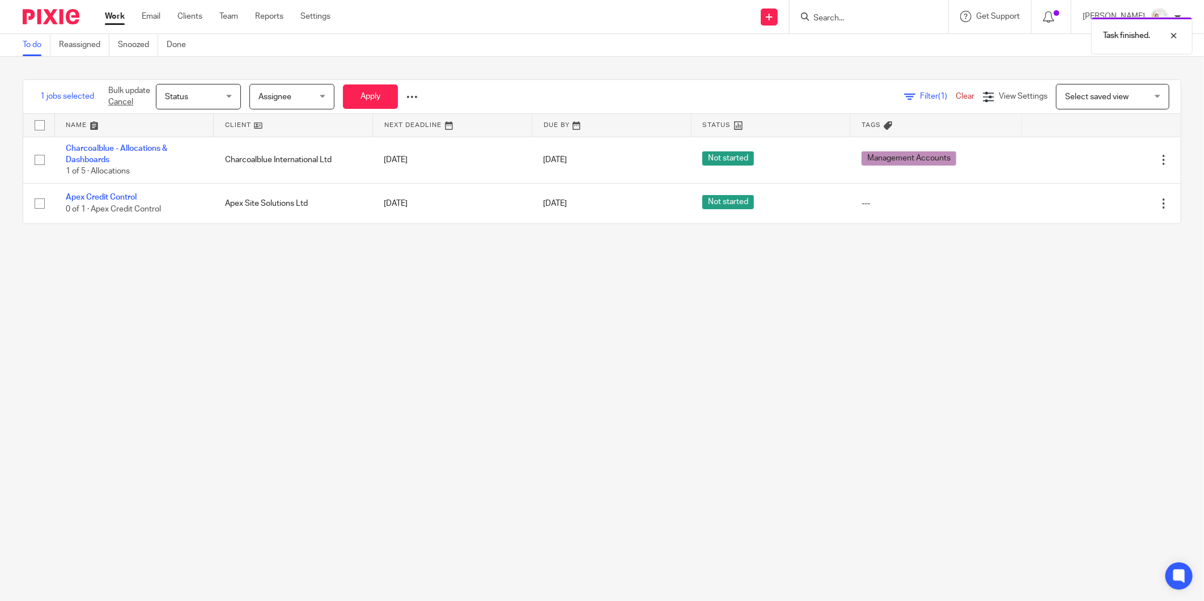
click at [194, 263] on main "To do Reassigned Snoozed Done 1 jobs selected Bulk update Cancel Status Status …" at bounding box center [602, 300] width 1204 height 601
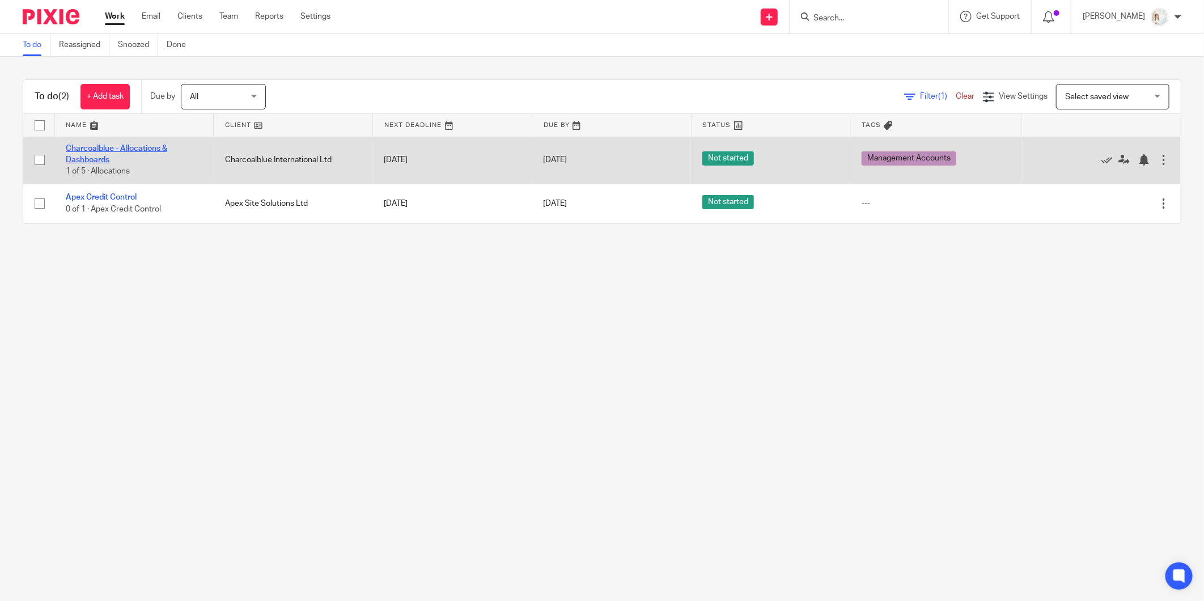
click at [94, 156] on link "Charcoalblue - Allocations & Dashboards" at bounding box center [116, 154] width 101 height 19
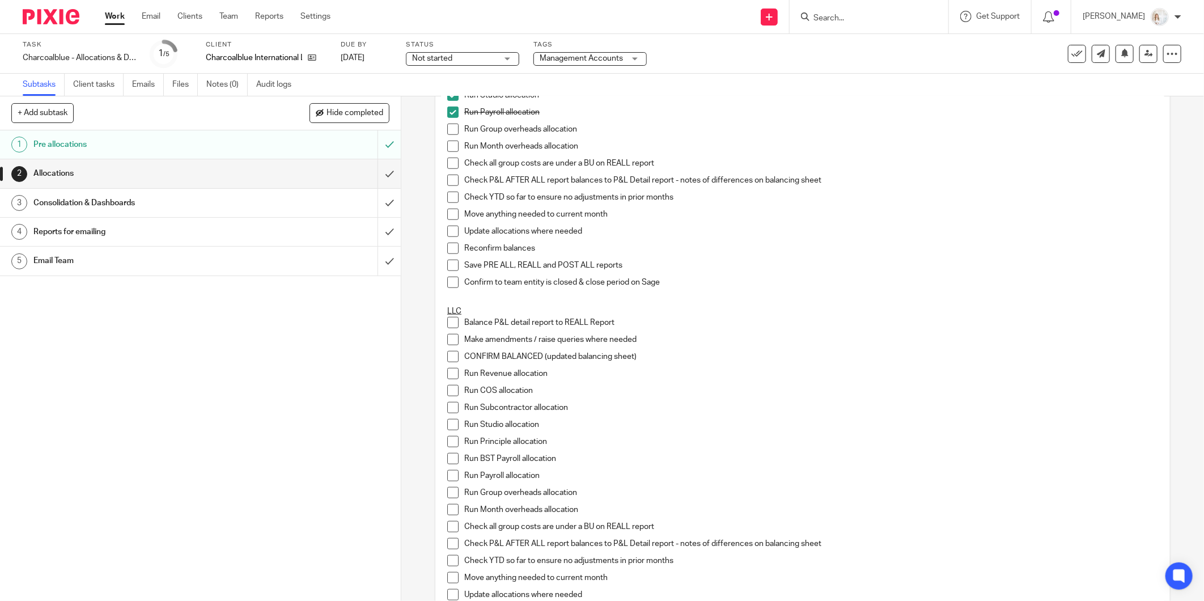
scroll to position [567, 0]
click at [447, 131] on span at bounding box center [452, 129] width 11 height 11
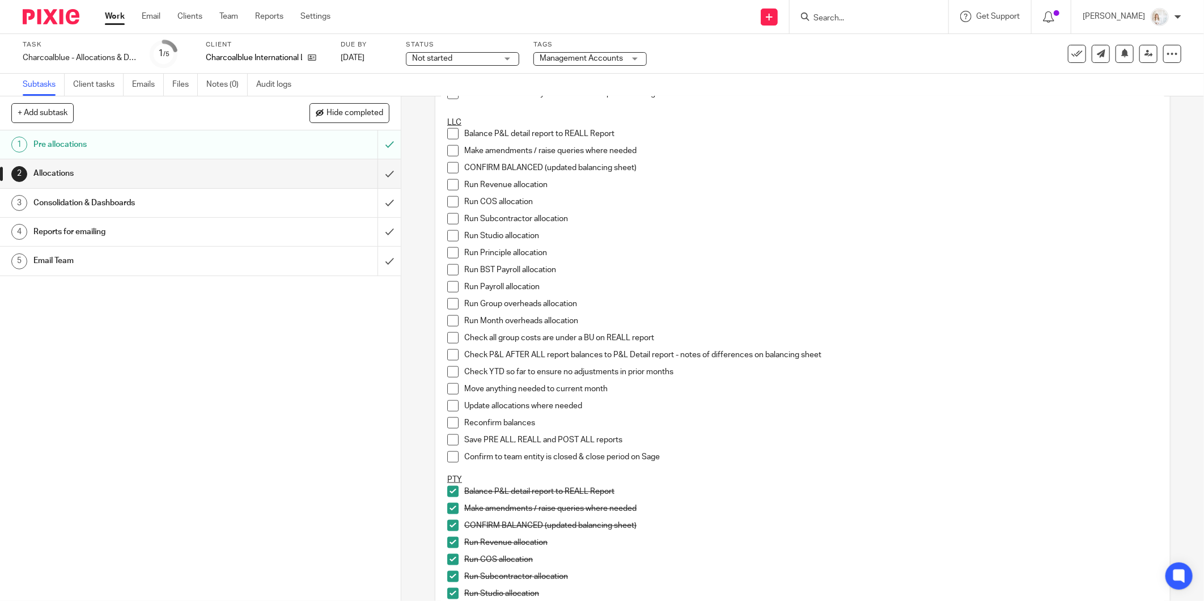
scroll to position [315, 0]
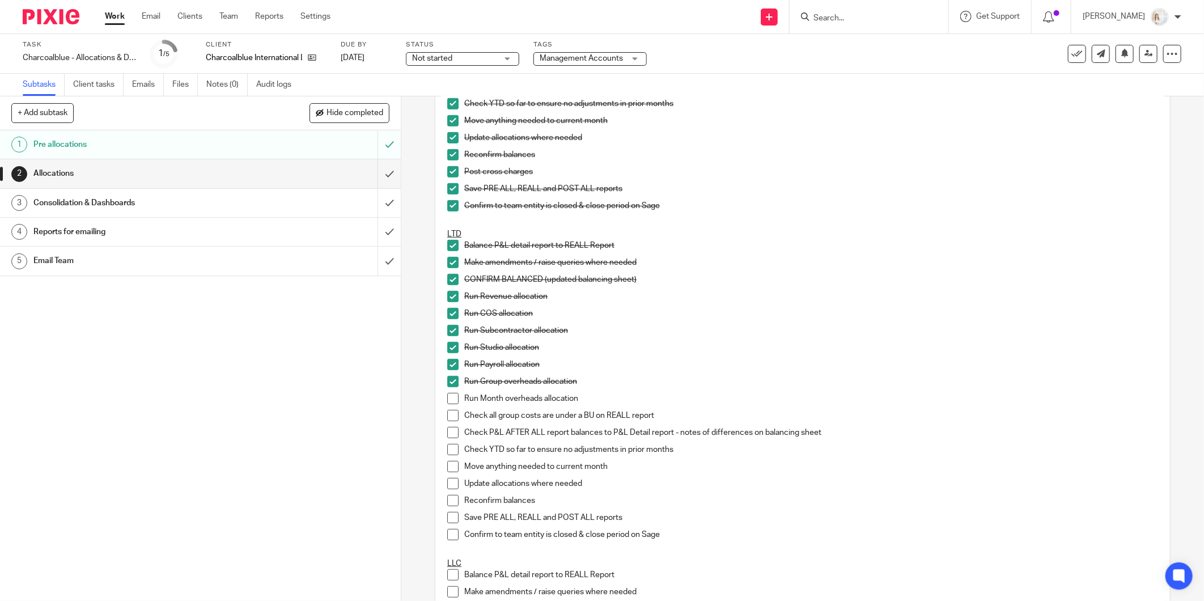
drag, startPoint x: 450, startPoint y: 397, endPoint x: 449, endPoint y: 403, distance: 6.3
click at [450, 397] on span at bounding box center [452, 398] width 11 height 11
click at [448, 411] on span at bounding box center [452, 415] width 11 height 11
click at [449, 410] on span at bounding box center [452, 415] width 11 height 11
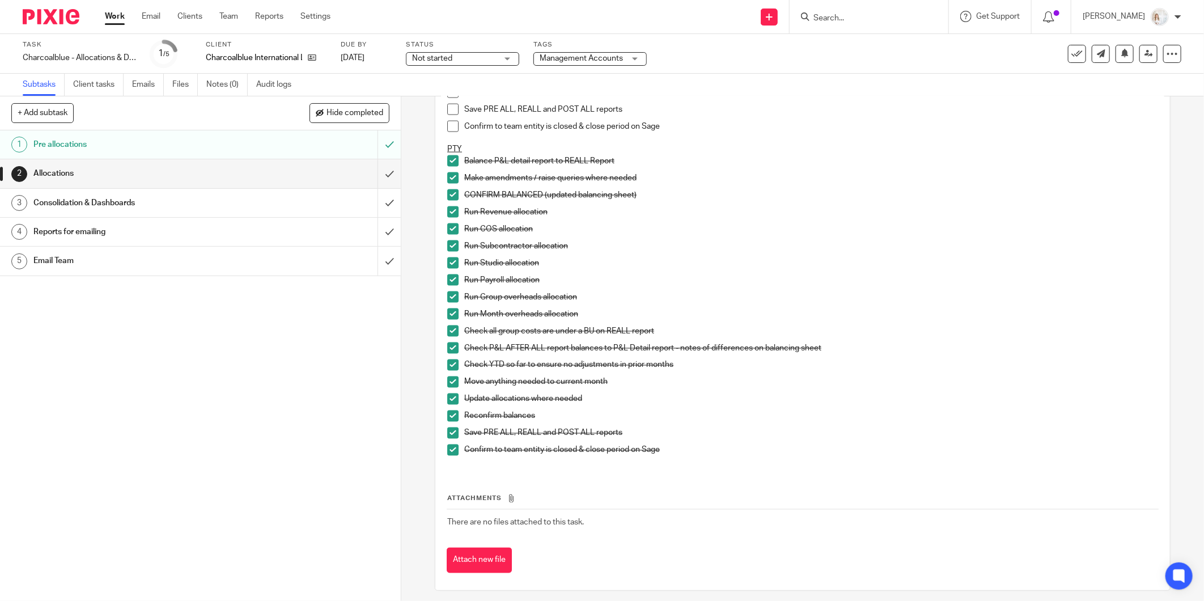
scroll to position [1093, 0]
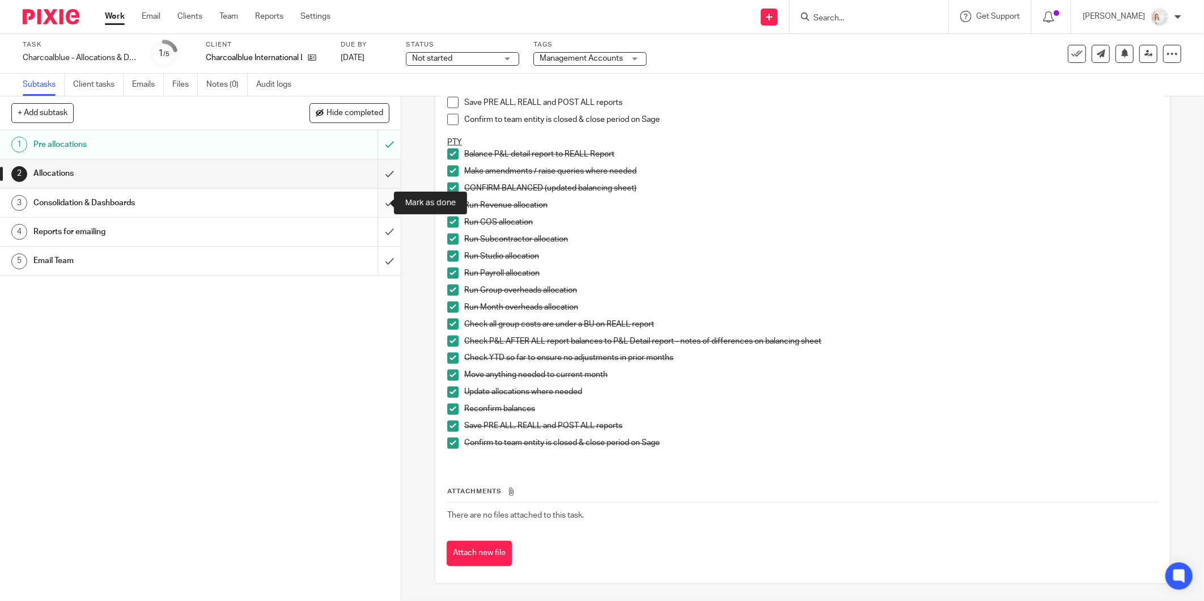
click at [370, 204] on input "submit" at bounding box center [200, 203] width 401 height 28
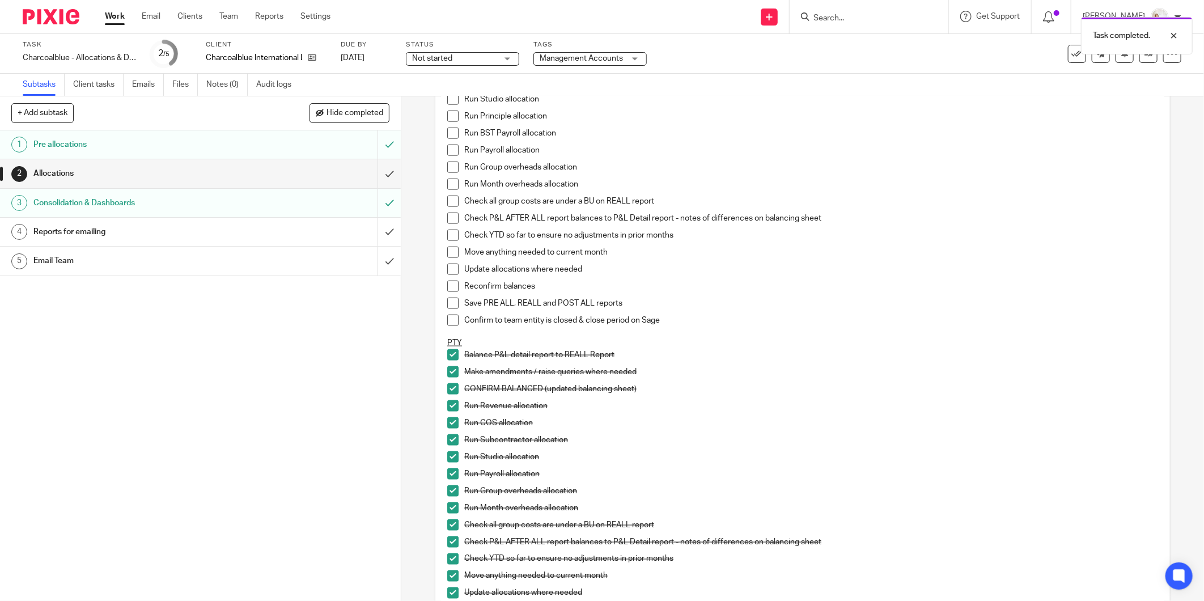
scroll to position [1093, 0]
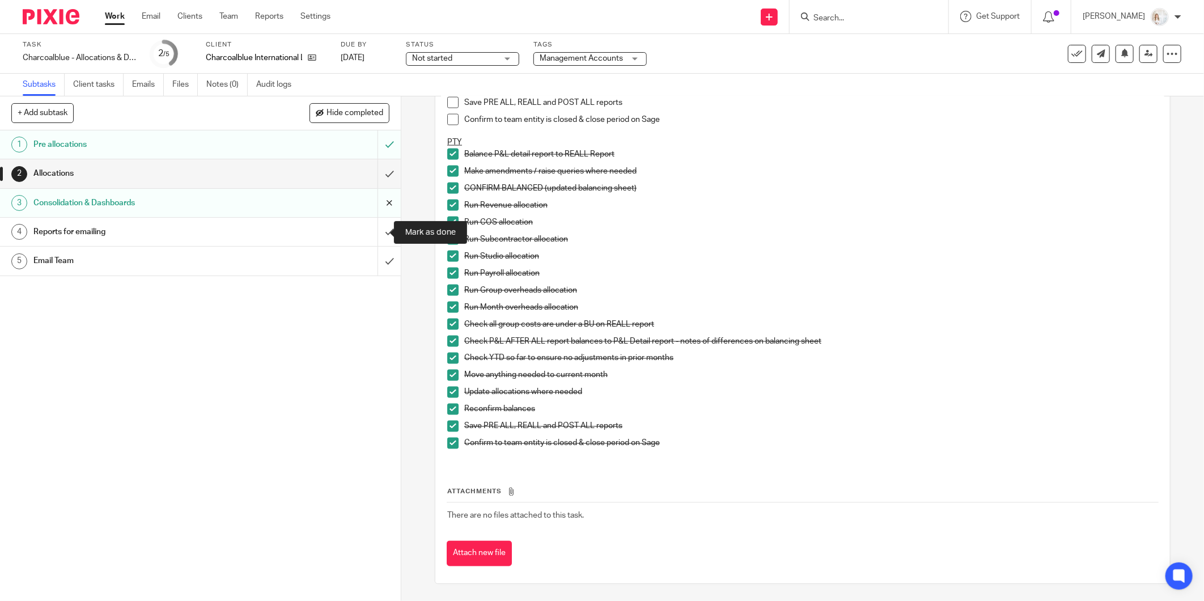
drag, startPoint x: 375, startPoint y: 240, endPoint x: 367, endPoint y: 214, distance: 27.4
click at [375, 240] on input "submit" at bounding box center [200, 232] width 401 height 28
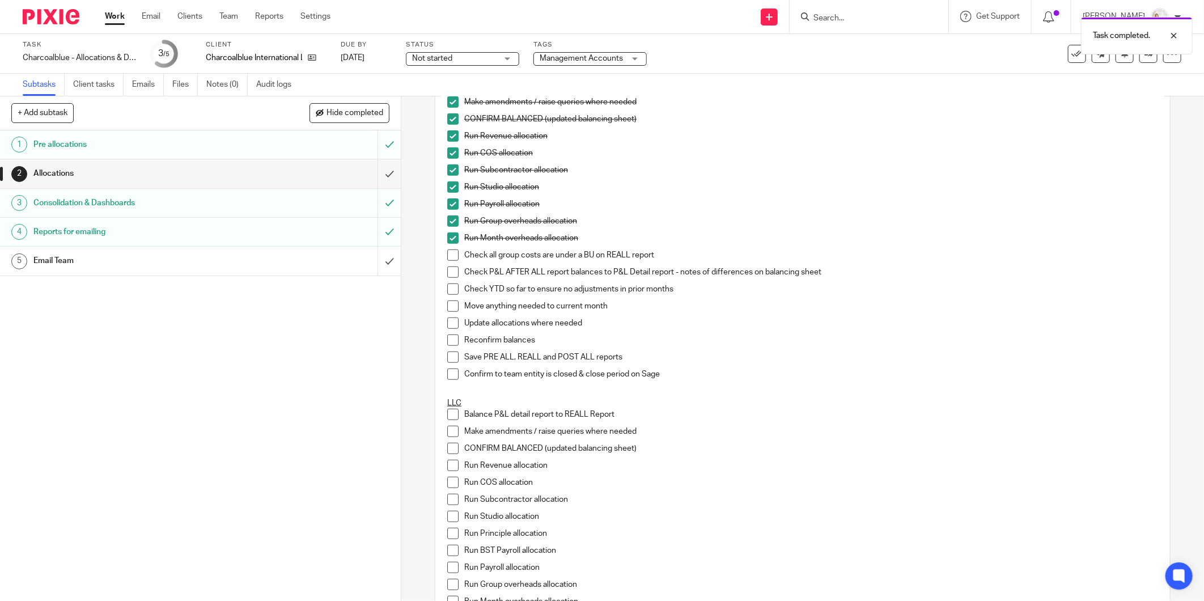
scroll to position [503, 0]
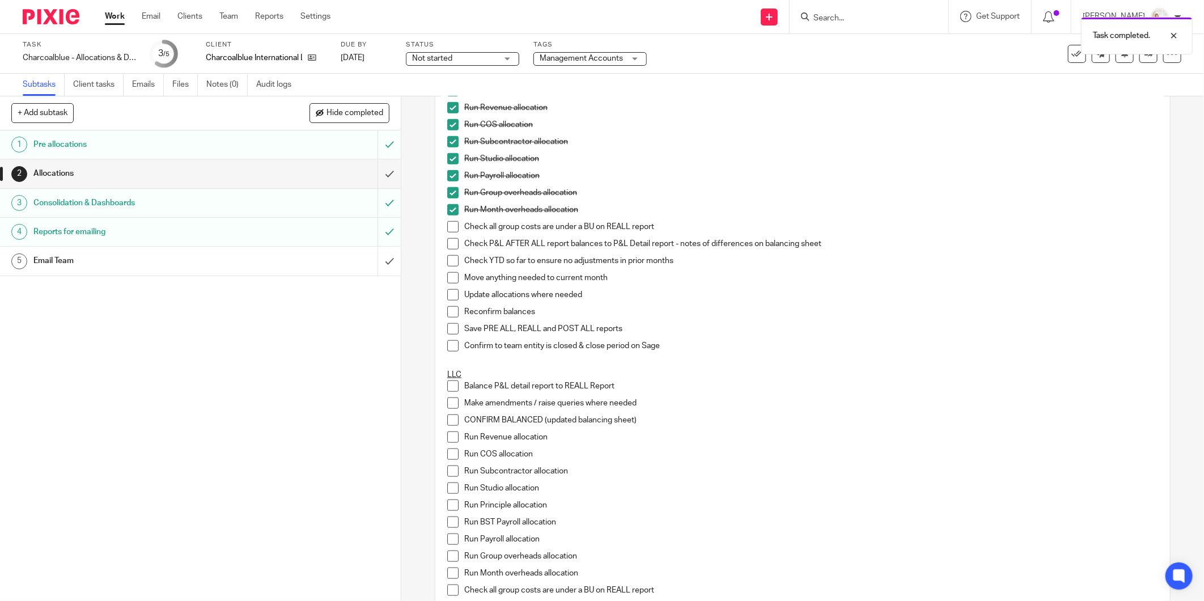
click at [450, 228] on span at bounding box center [452, 226] width 11 height 11
click at [450, 248] on span at bounding box center [452, 243] width 11 height 11
click at [451, 265] on span at bounding box center [452, 260] width 11 height 11
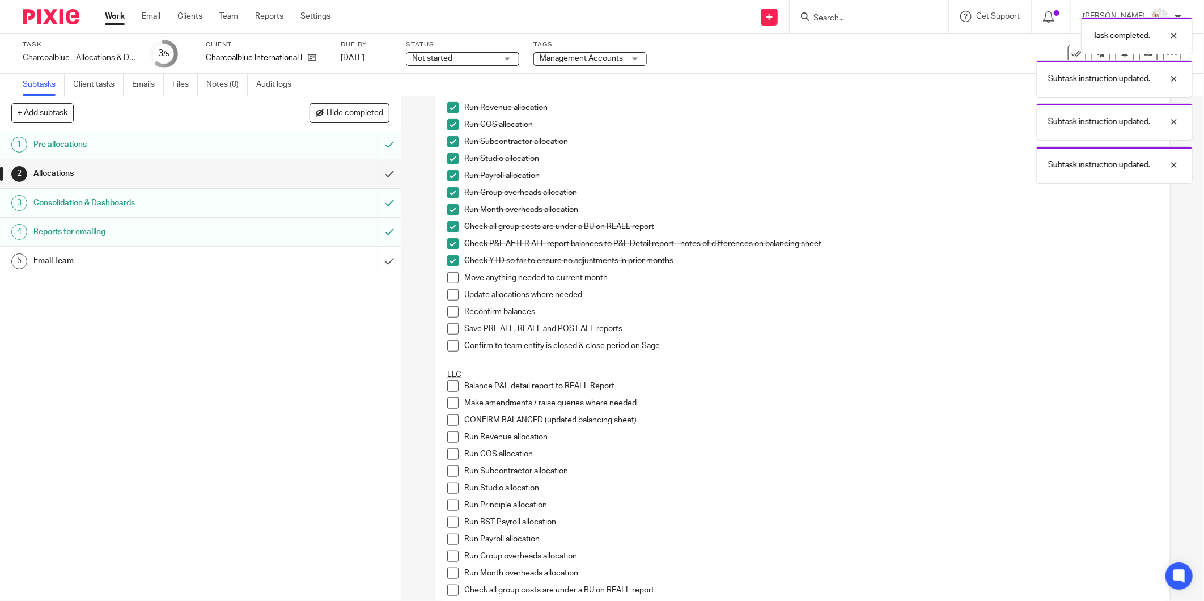
drag, startPoint x: 452, startPoint y: 284, endPoint x: 449, endPoint y: 295, distance: 10.6
click at [451, 286] on li "Move anything needed to current month" at bounding box center [802, 280] width 711 height 17
drag, startPoint x: 448, startPoint y: 299, endPoint x: 448, endPoint y: 316, distance: 17.0
click at [448, 300] on li "Update allocations where needed" at bounding box center [802, 297] width 711 height 17
drag, startPoint x: 448, startPoint y: 318, endPoint x: 449, endPoint y: 333, distance: 15.3
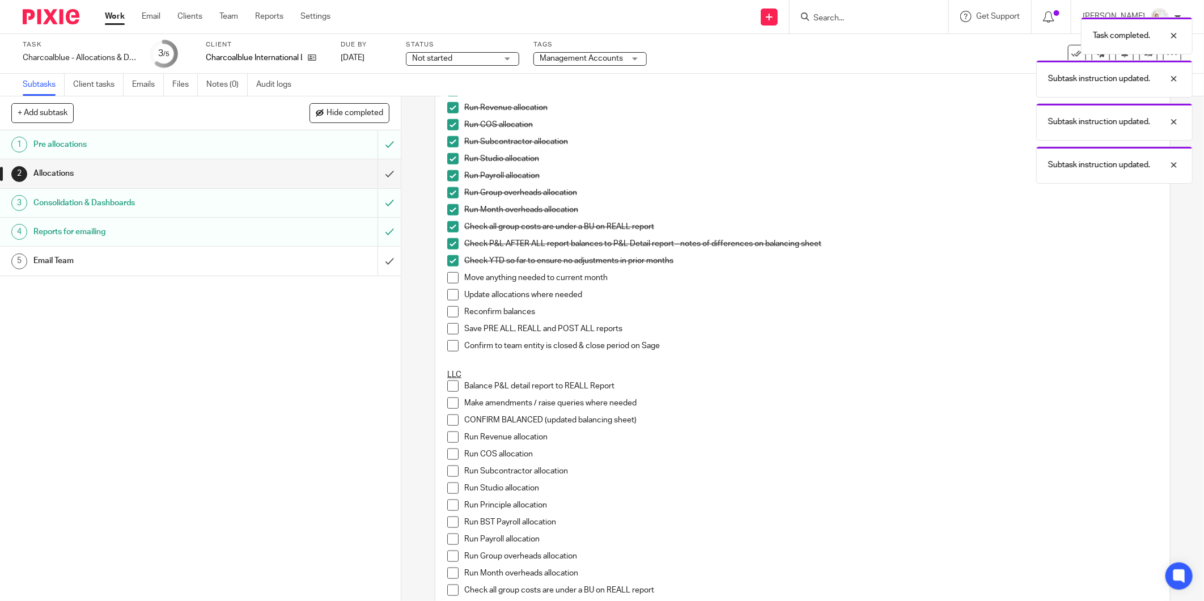
click at [448, 318] on li "Reconfirm balances" at bounding box center [802, 314] width 711 height 17
click at [449, 343] on span at bounding box center [452, 345] width 11 height 11
drag, startPoint x: 446, startPoint y: 330, endPoint x: 446, endPoint y: 314, distance: 15.9
click at [447, 329] on span at bounding box center [452, 328] width 11 height 11
click at [447, 311] on span at bounding box center [452, 311] width 11 height 11
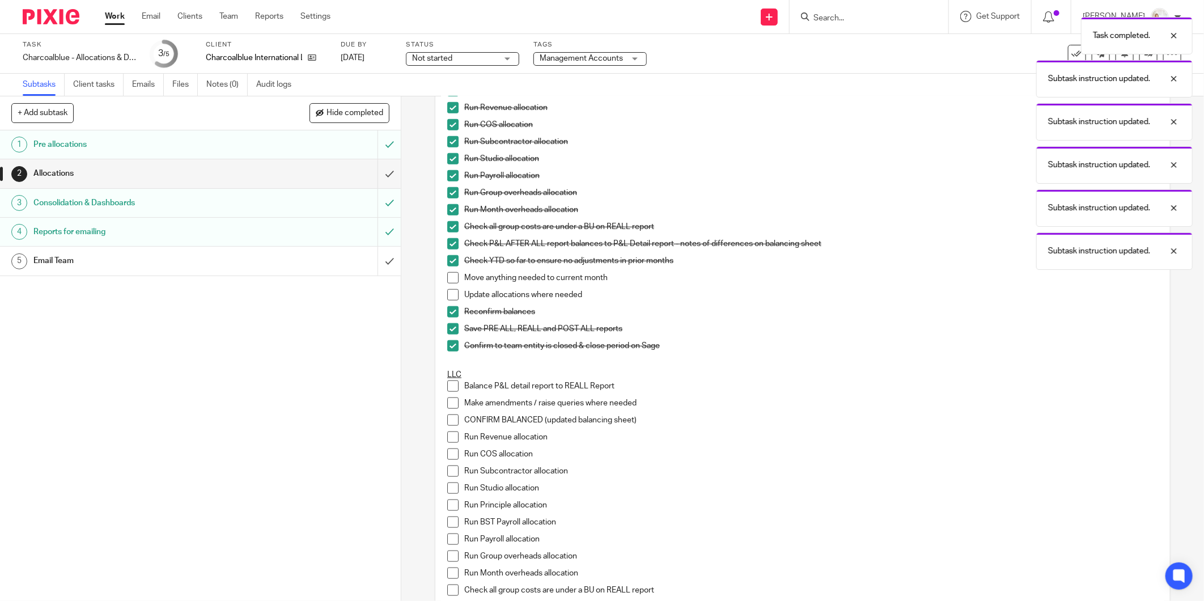
click at [447, 295] on span at bounding box center [452, 294] width 11 height 11
click at [447, 279] on span at bounding box center [452, 277] width 11 height 11
click at [364, 347] on div "1 Pre allocations 2 Allocations 3 Consolidation & Dashboards 4 Reports for emai…" at bounding box center [200, 365] width 401 height 470
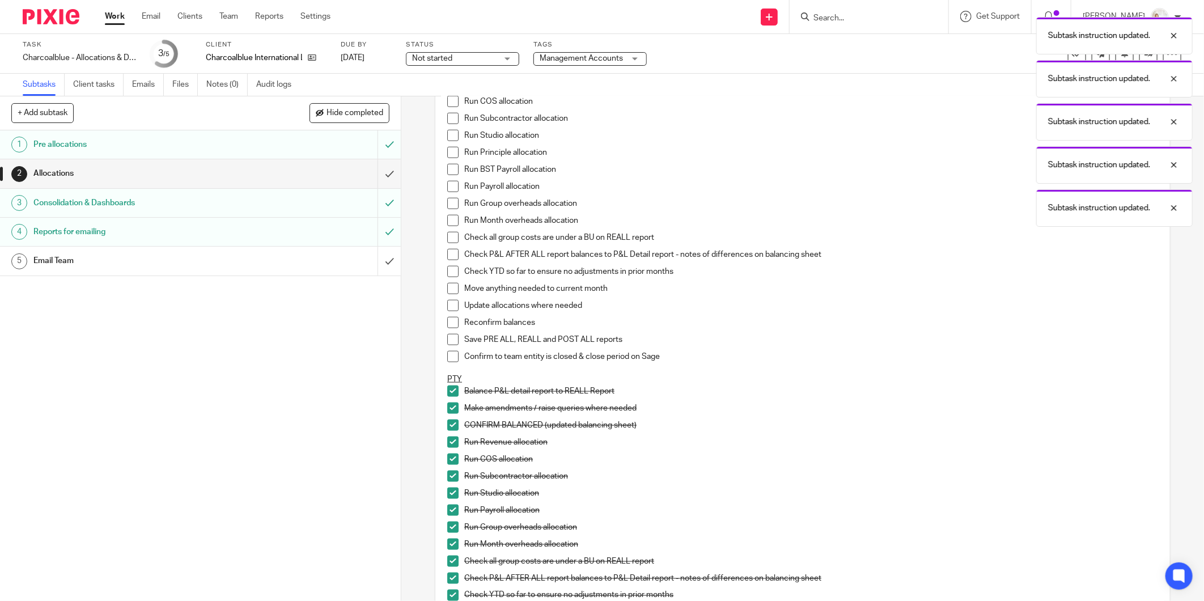
scroll to position [589, 0]
